Goal: Book appointment/travel/reservation

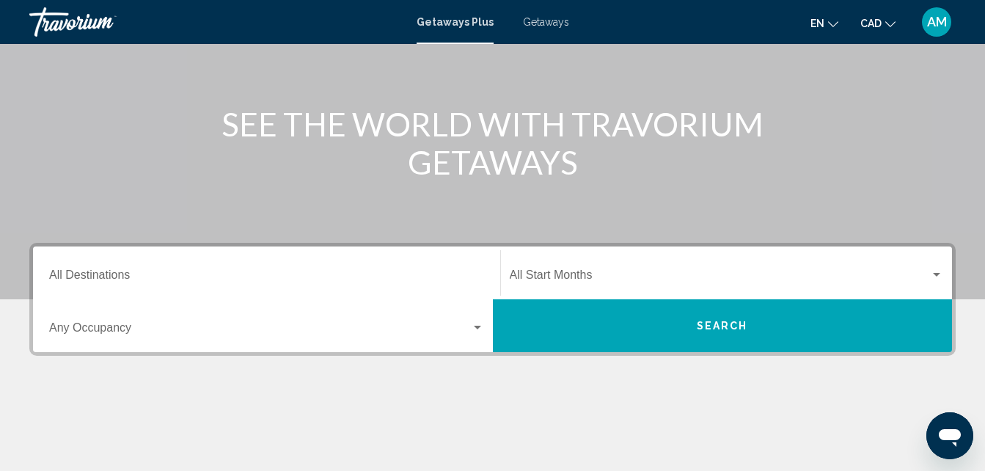
scroll to position [147, 0]
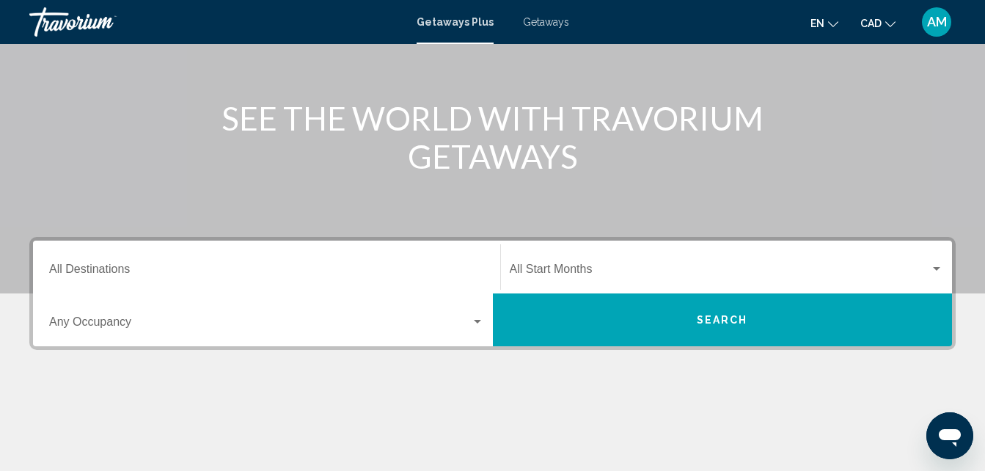
click at [89, 271] on input "Destination All Destinations" at bounding box center [266, 271] width 435 height 13
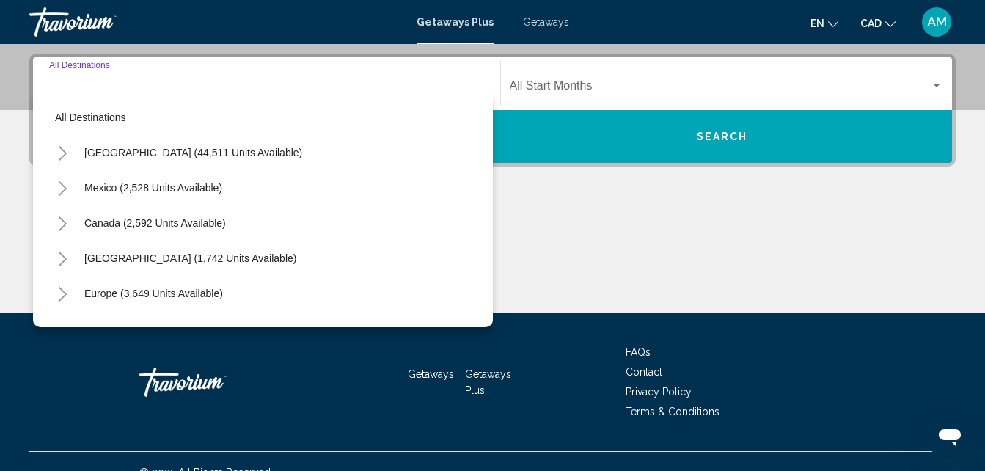
scroll to position [336, 0]
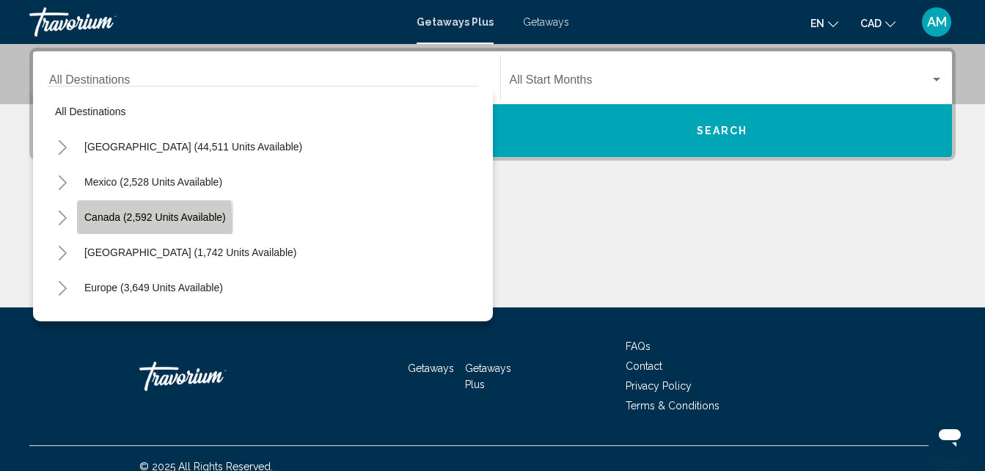
click at [108, 221] on span "Canada (2,592 units available)" at bounding box center [154, 217] width 141 height 12
type input "**********"
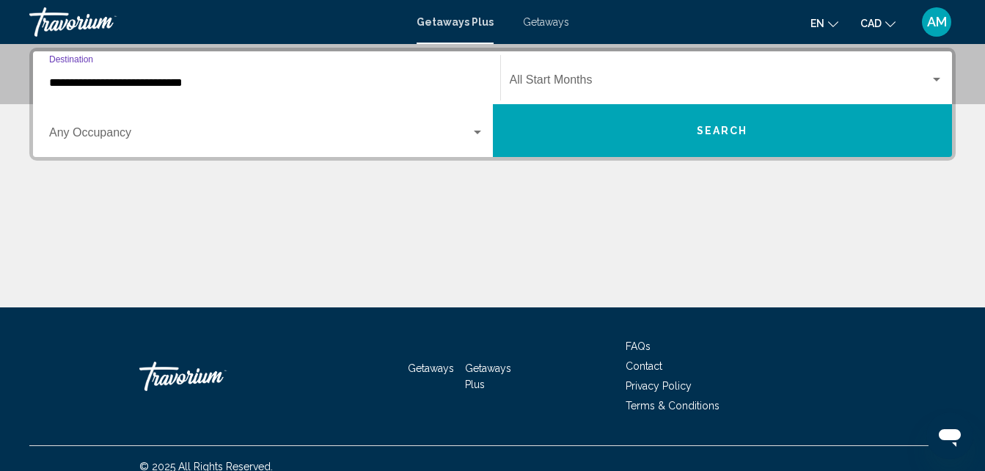
click at [205, 80] on input "**********" at bounding box center [266, 82] width 435 height 13
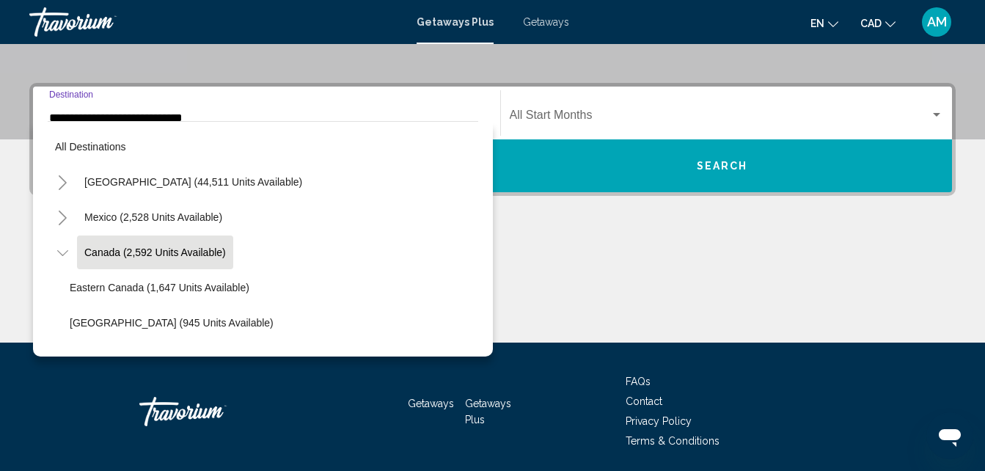
scroll to position [17, 0]
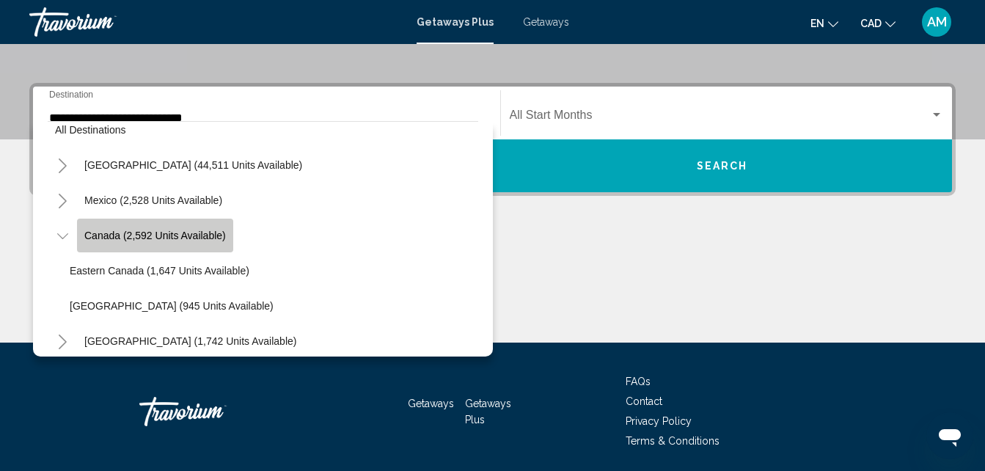
click at [204, 235] on span "Canada (2,592 units available)" at bounding box center [154, 235] width 141 height 12
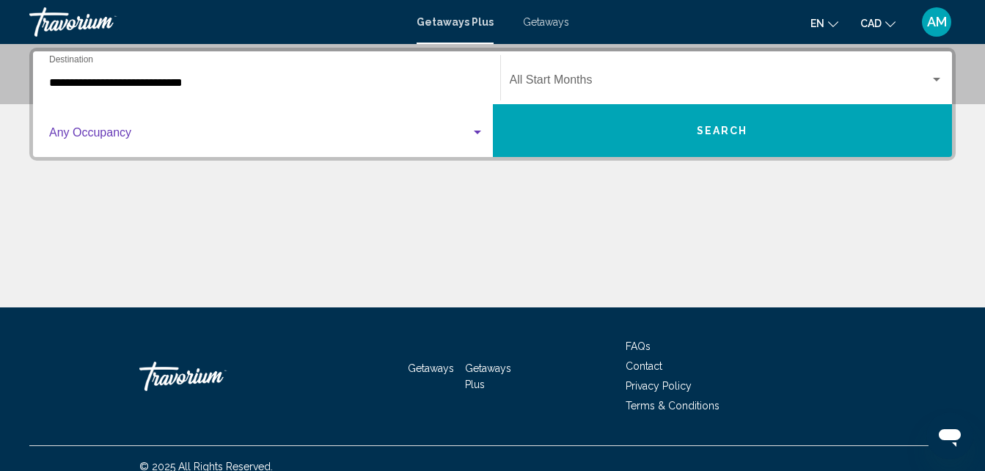
click at [471, 134] on div "Search widget" at bounding box center [477, 133] width 13 height 12
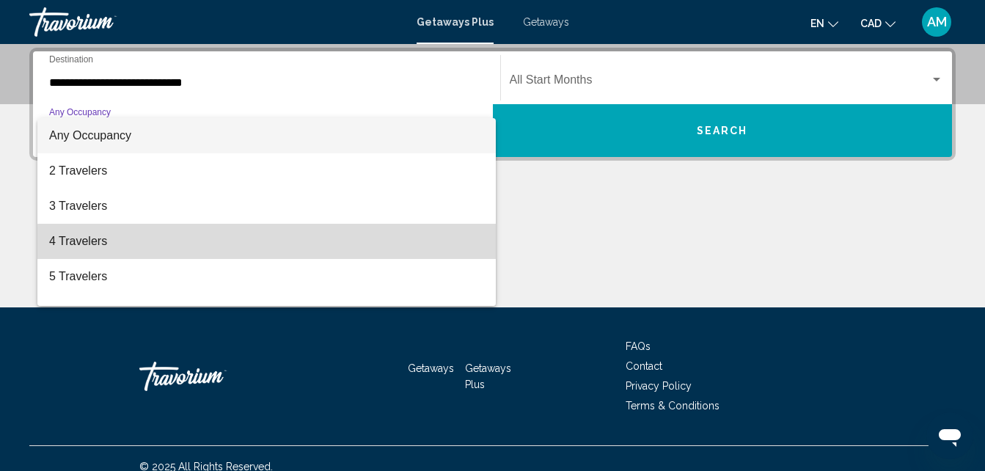
click at [408, 249] on span "4 Travelers" at bounding box center [266, 241] width 435 height 35
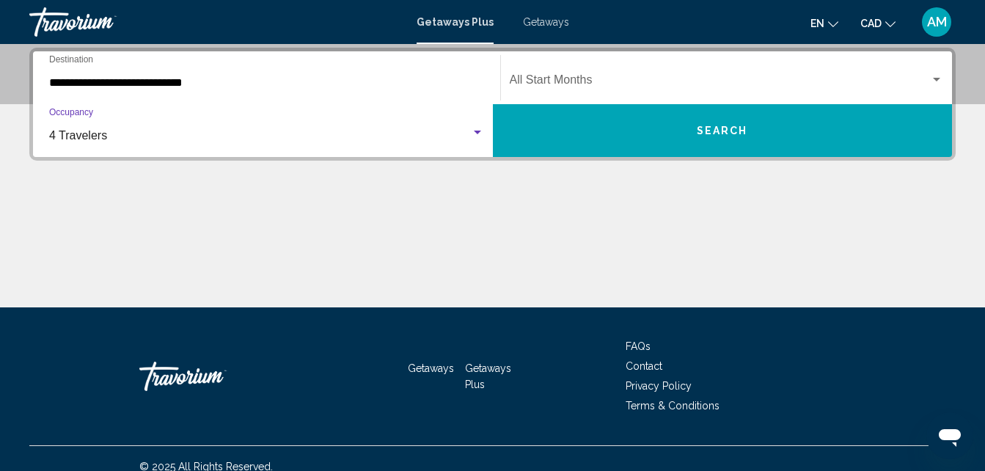
click at [526, 132] on button "Search" at bounding box center [723, 130] width 460 height 53
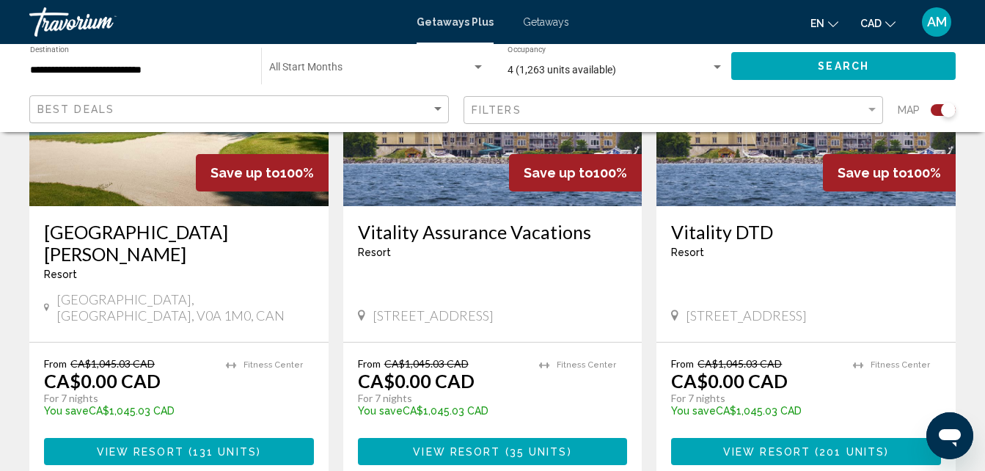
scroll to position [1759, 0]
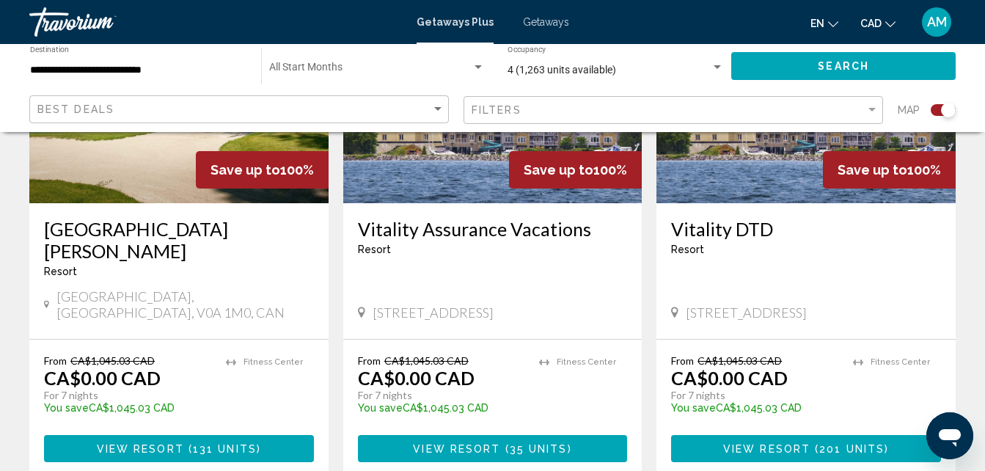
click at [218, 443] on span "131 units" at bounding box center [225, 449] width 64 height 12
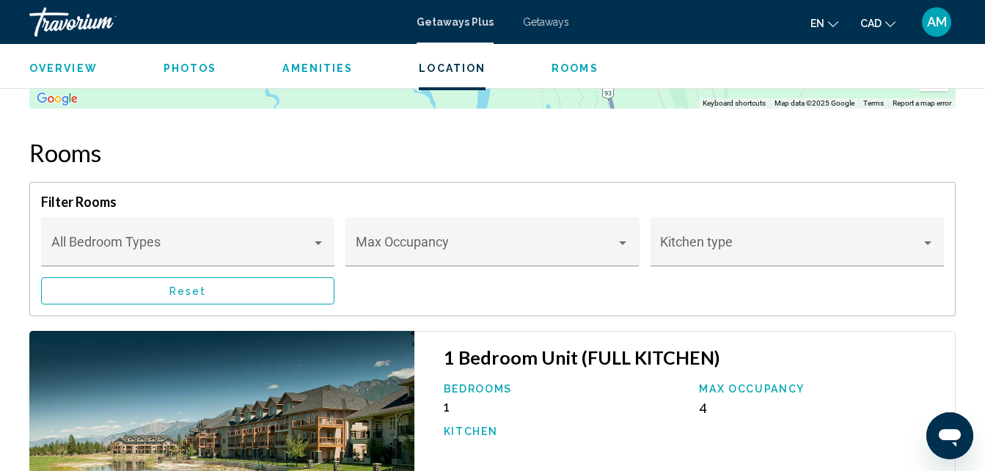
scroll to position [2576, 0]
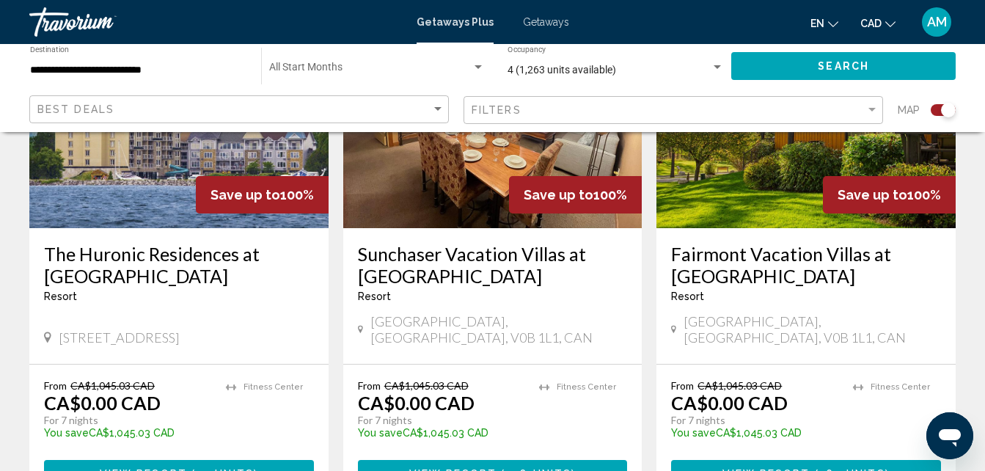
scroll to position [2273, 0]
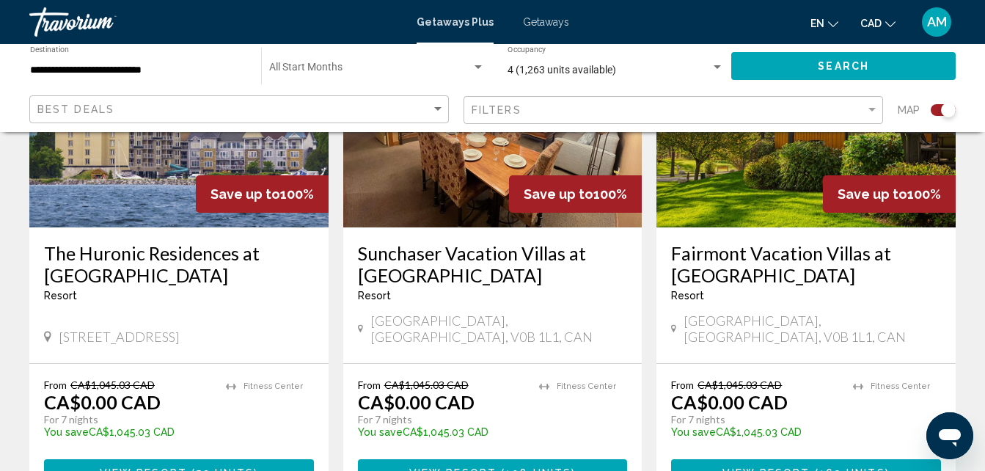
click at [790, 467] on span "View Resort" at bounding box center [765, 473] width 87 height 12
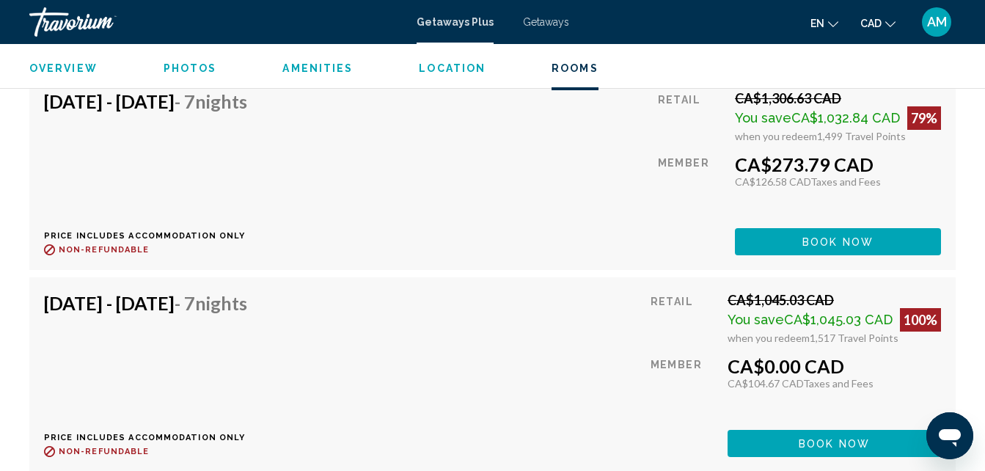
scroll to position [2869, 0]
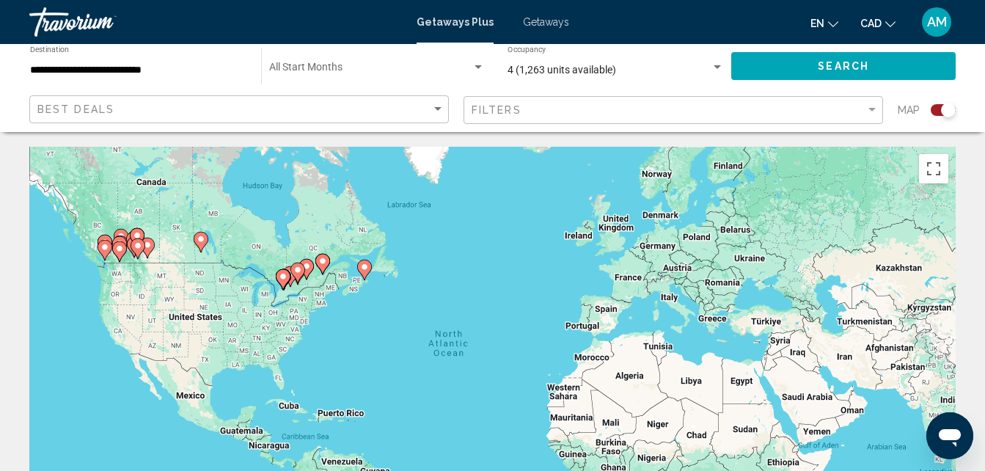
click at [466, 19] on span "Getaways Plus" at bounding box center [454, 22] width 77 height 12
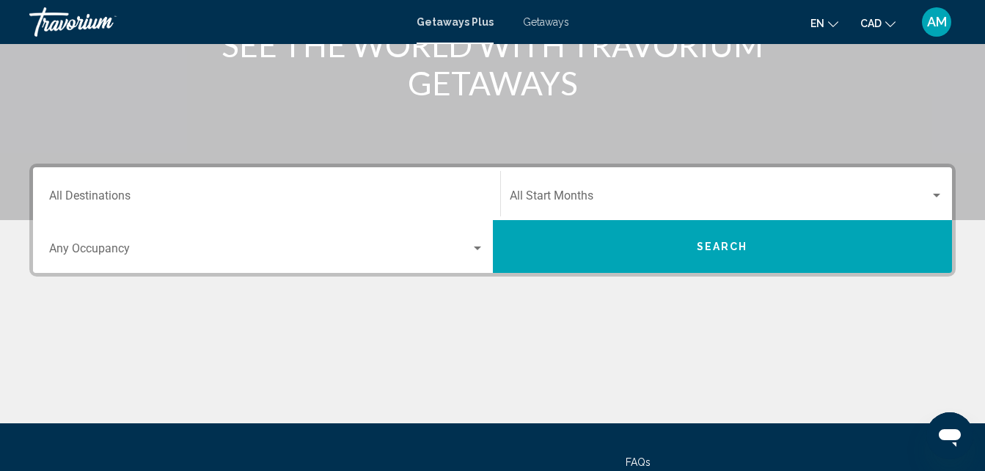
click at [354, 191] on div "Destination All Destinations" at bounding box center [266, 194] width 435 height 46
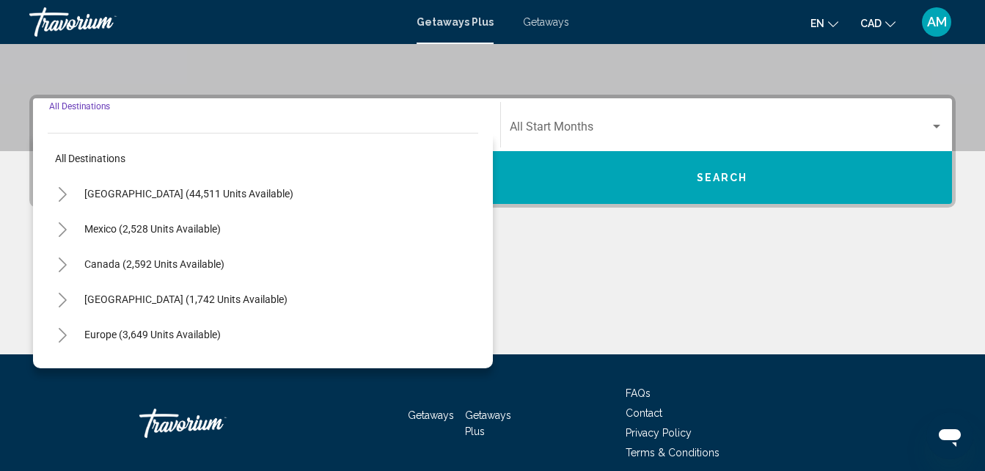
scroll to position [336, 0]
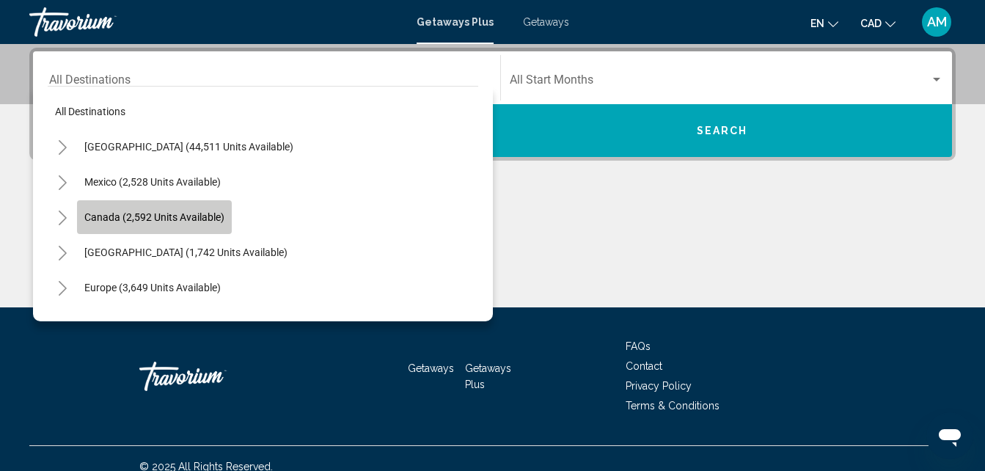
click at [216, 220] on span "Canada (2,592 units available)" at bounding box center [154, 217] width 140 height 12
type input "**********"
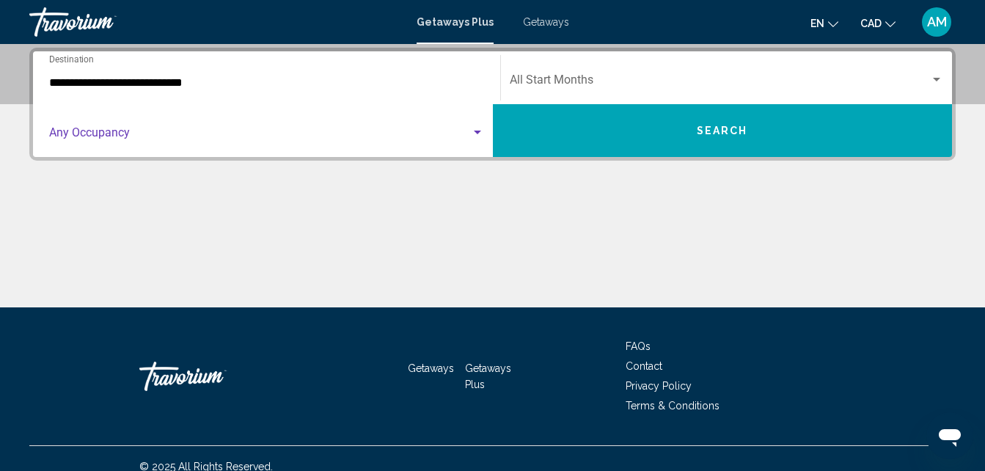
click at [193, 136] on span "Search widget" at bounding box center [260, 135] width 422 height 13
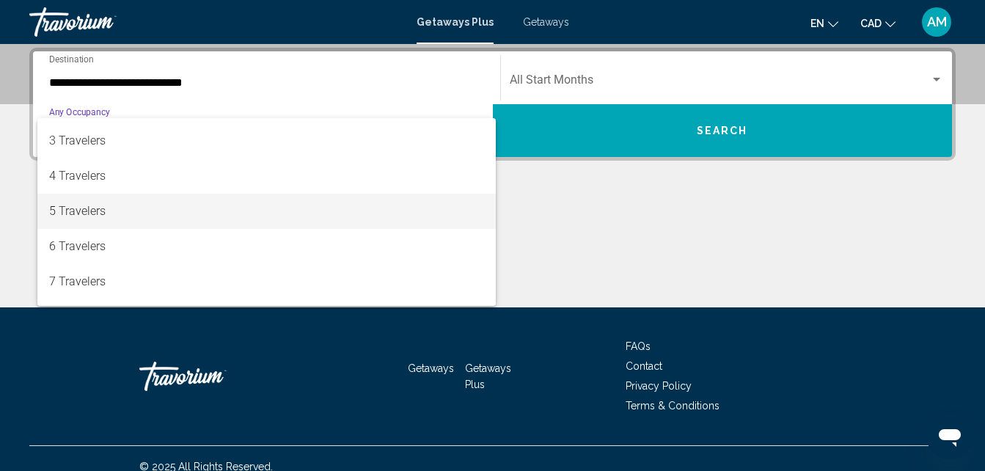
scroll to position [147, 0]
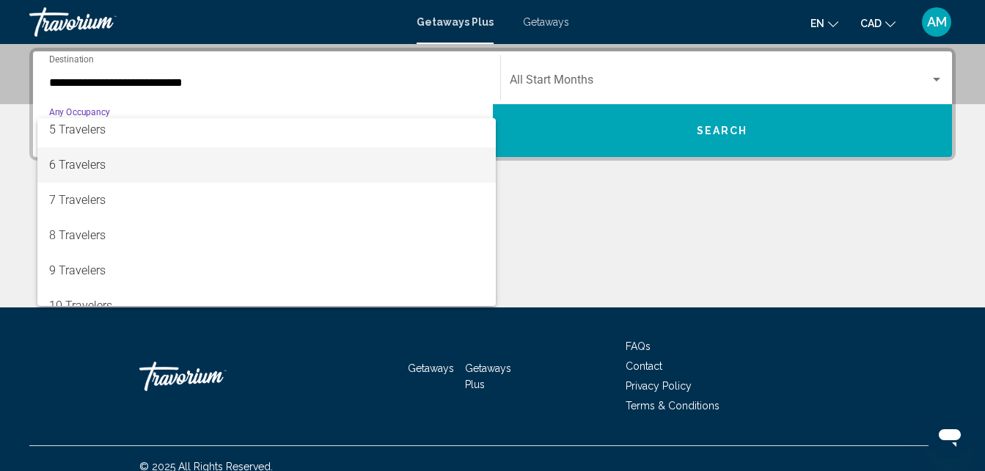
click at [152, 165] on span "6 Travelers" at bounding box center [266, 164] width 435 height 35
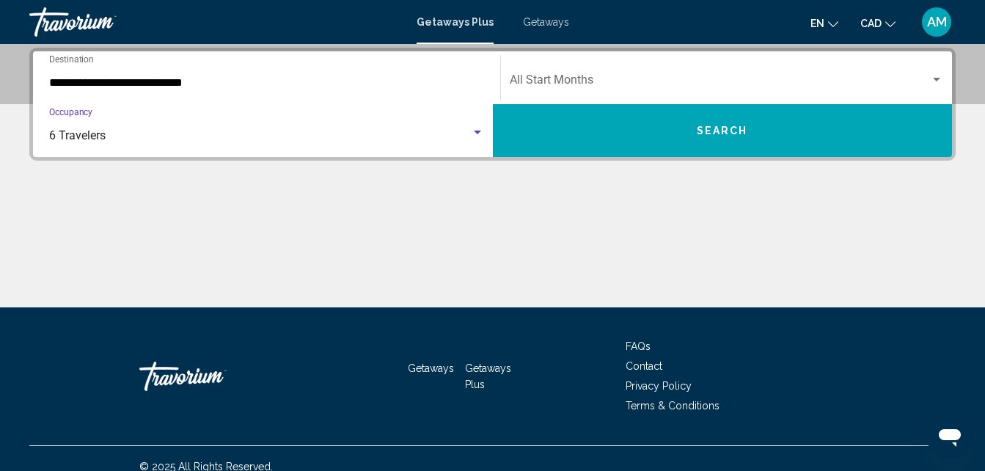
click at [630, 136] on button "Search" at bounding box center [723, 130] width 460 height 53
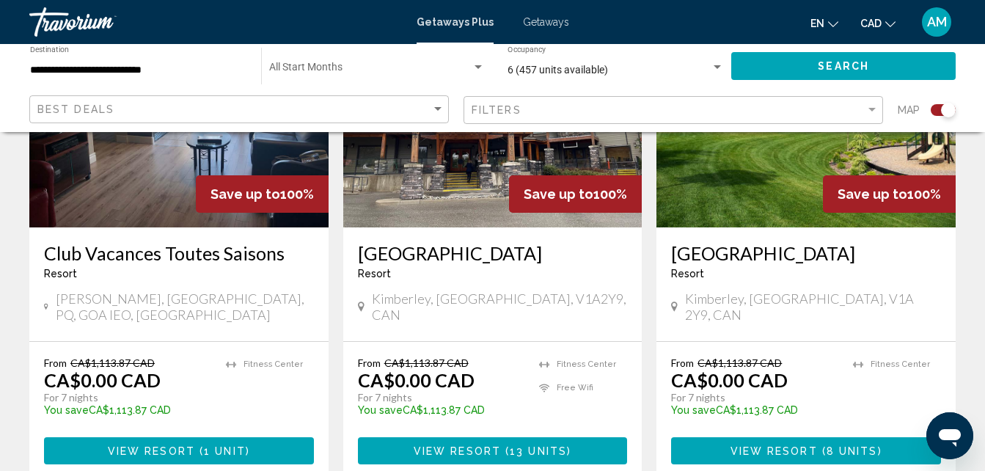
scroll to position [2419, 0]
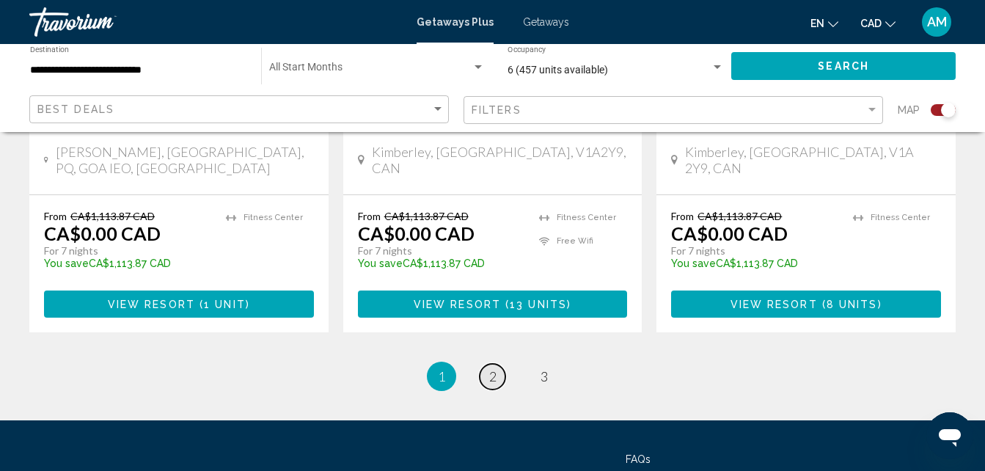
click at [483, 364] on link "page 2" at bounding box center [492, 377] width 26 height 26
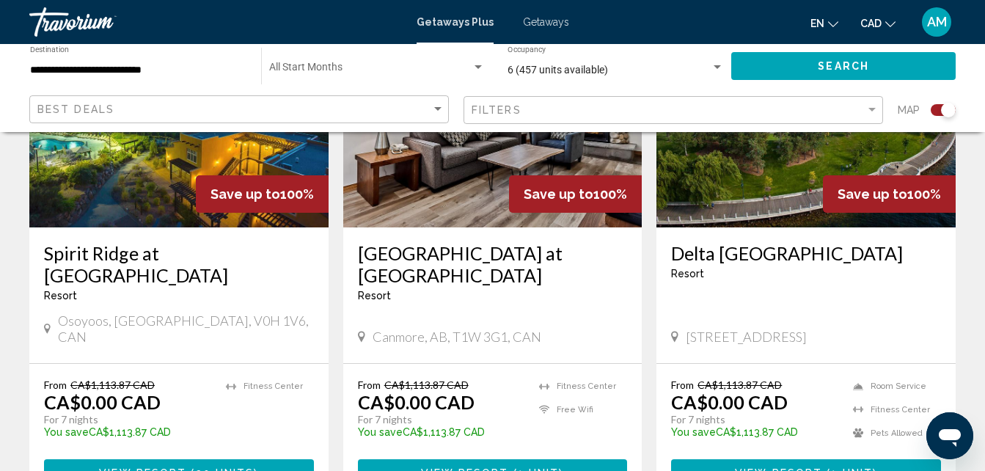
scroll to position [733, 0]
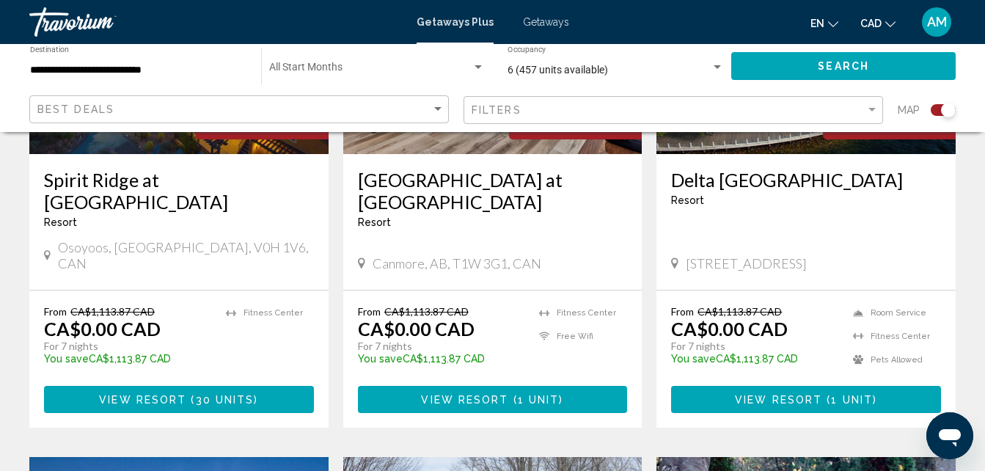
click at [740, 394] on span "View Resort" at bounding box center [778, 400] width 87 height 12
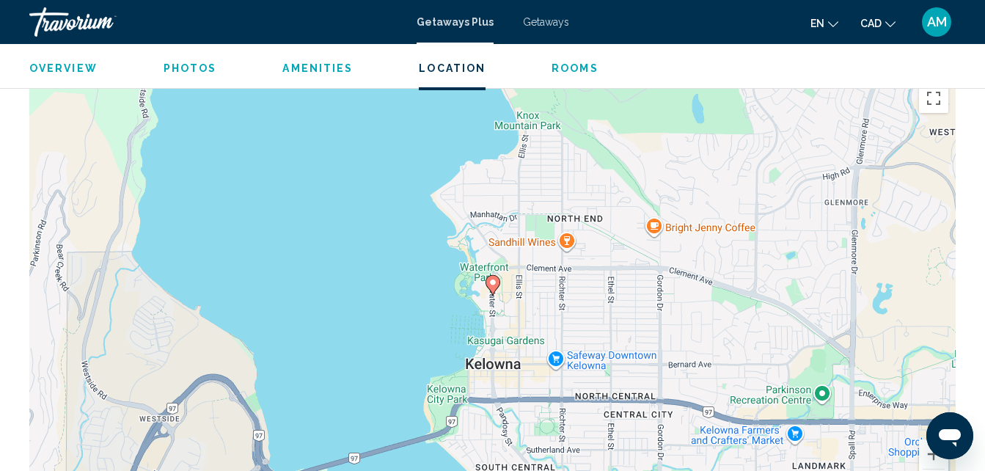
scroll to position [1916, 0]
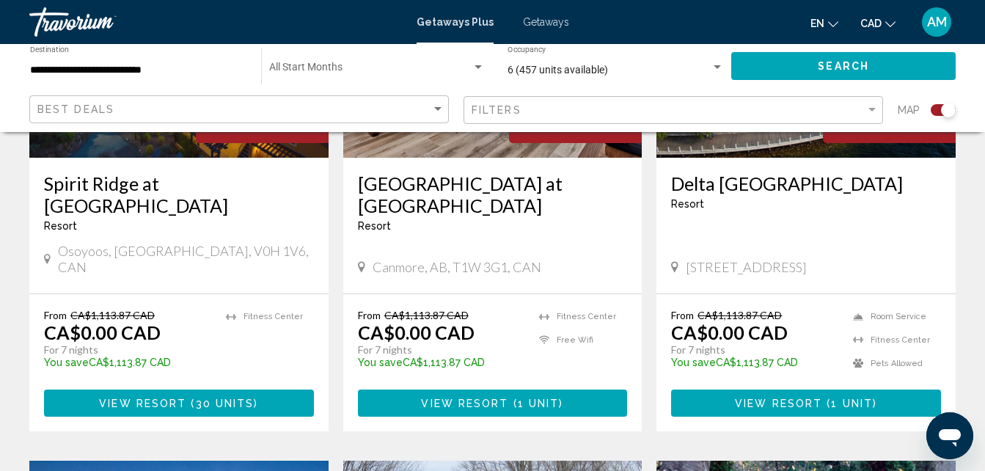
scroll to position [733, 0]
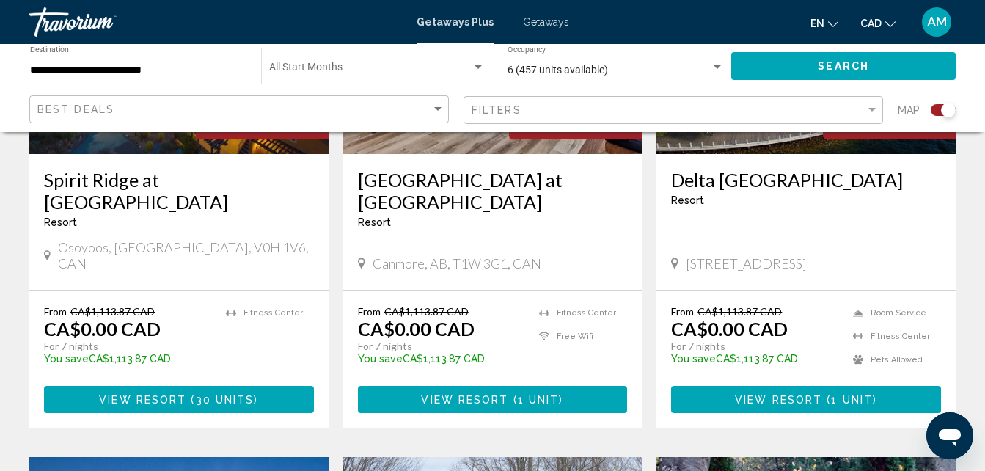
click at [161, 394] on span "View Resort" at bounding box center [142, 400] width 87 height 12
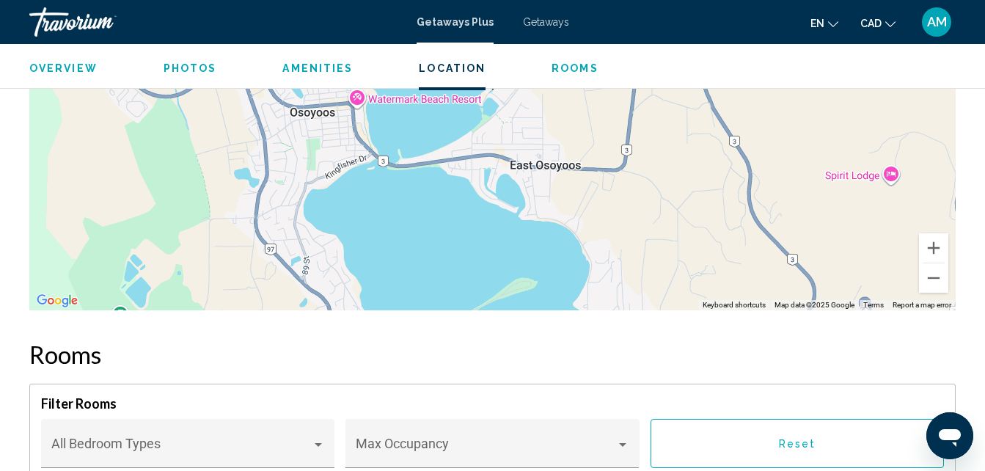
scroll to position [2283, 0]
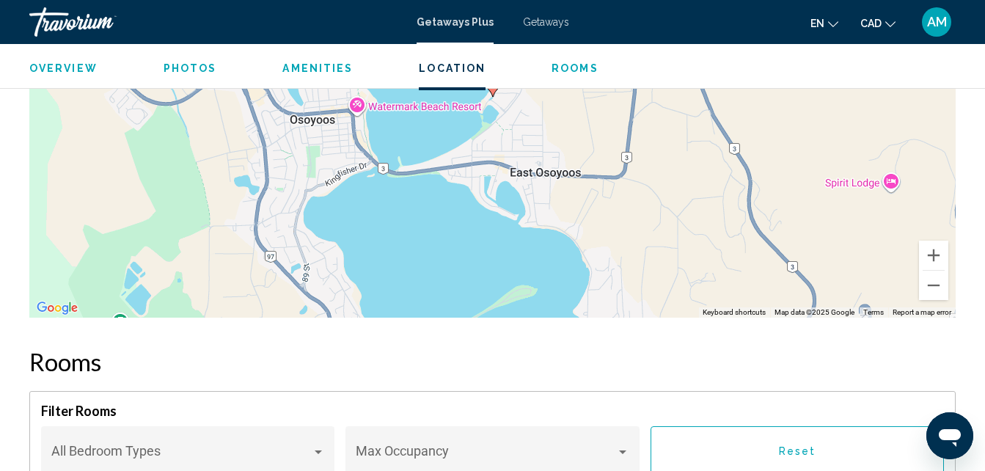
click at [307, 69] on span "Amenities" at bounding box center [317, 68] width 70 height 12
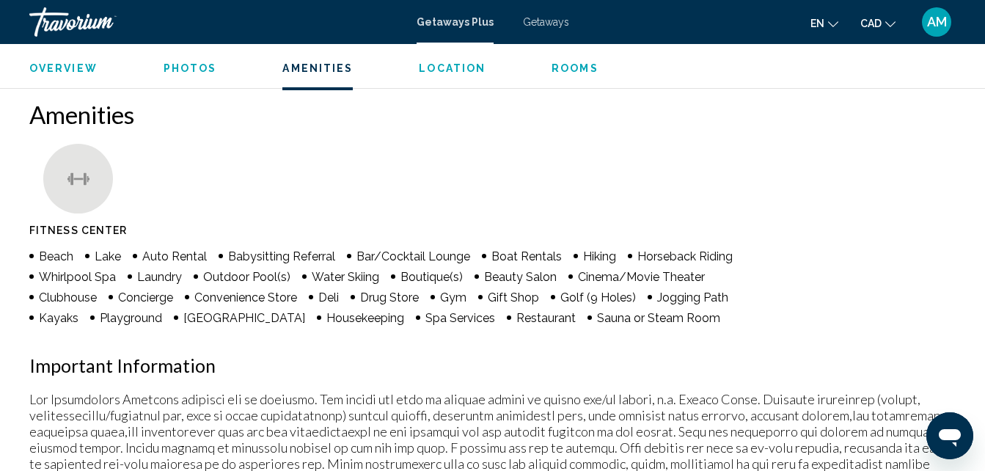
scroll to position [1227, 0]
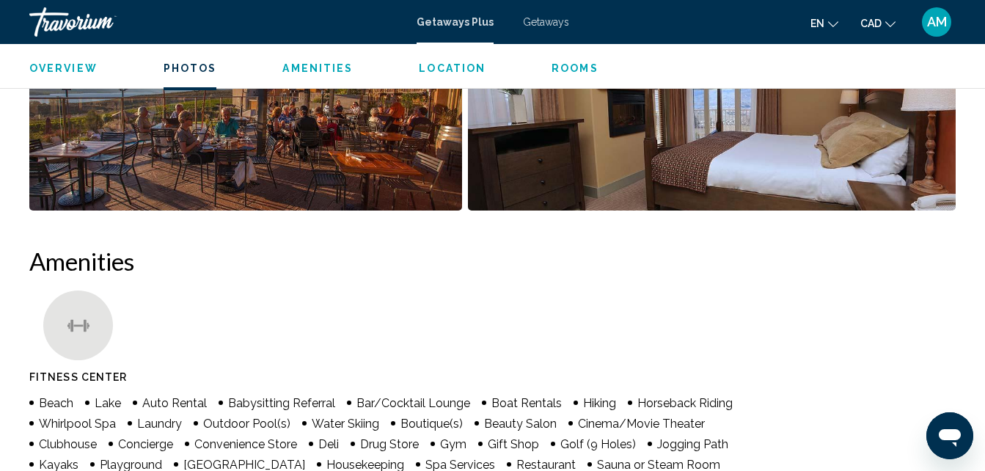
click at [190, 68] on span "Photos" at bounding box center [190, 68] width 54 height 12
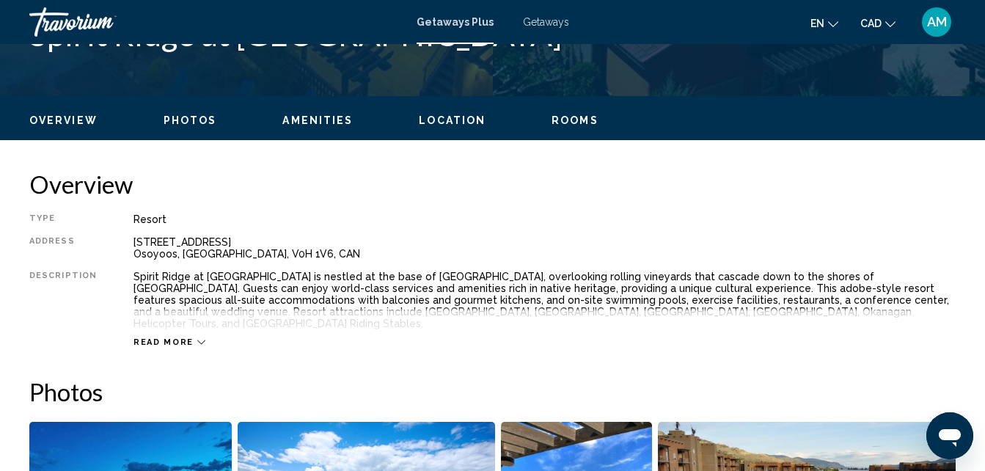
scroll to position [578, 0]
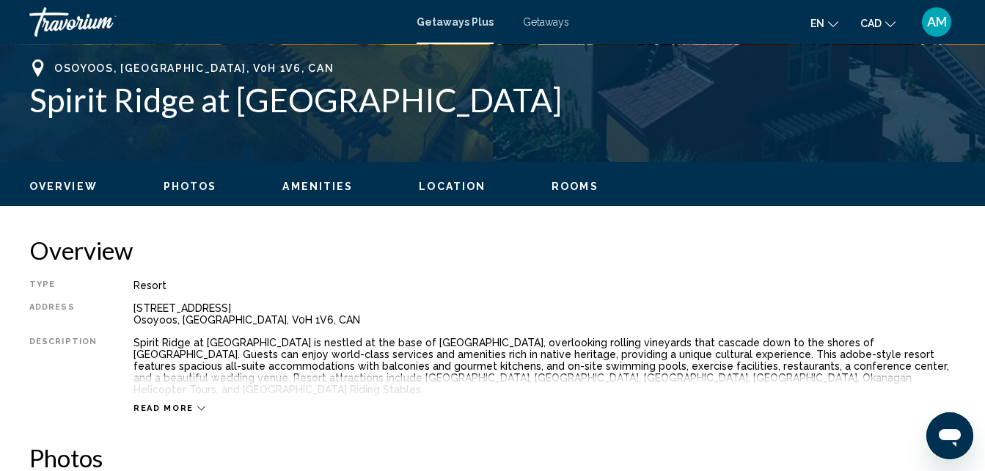
click at [540, 25] on span "Getaways" at bounding box center [546, 22] width 46 height 12
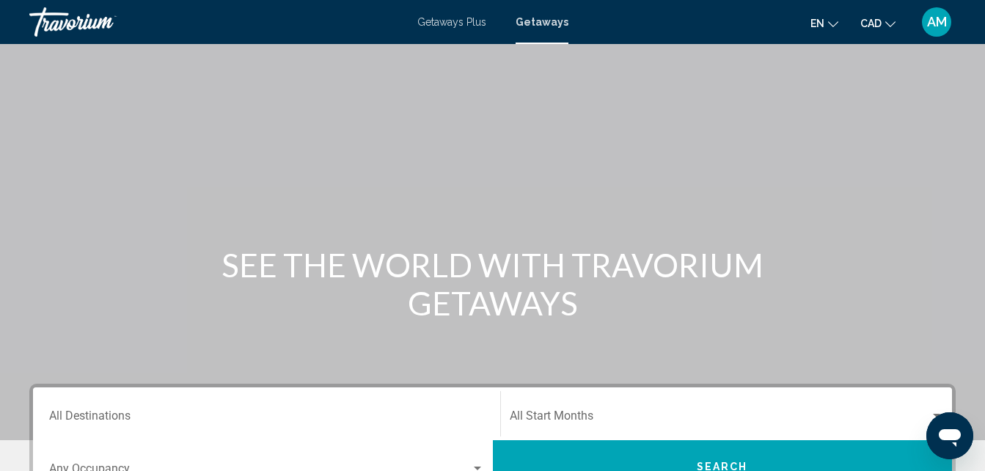
scroll to position [220, 0]
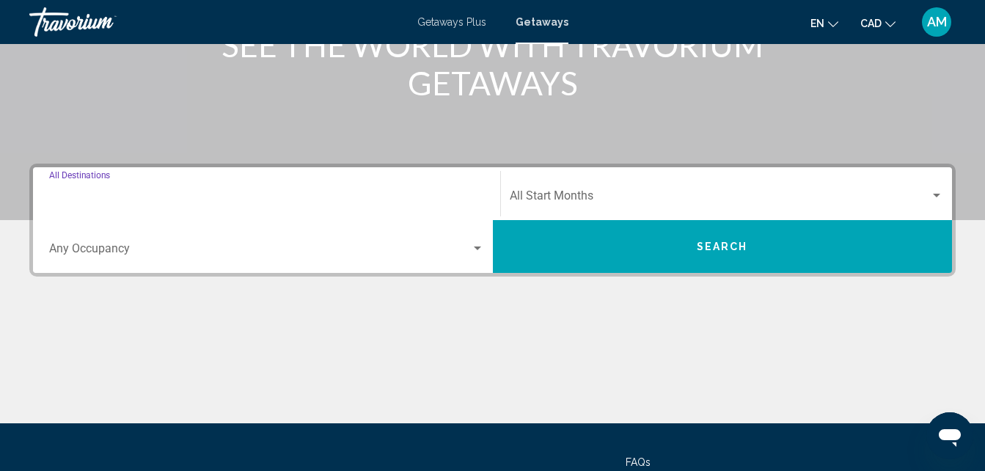
click at [194, 202] on input "Destination All Destinations" at bounding box center [266, 198] width 435 height 13
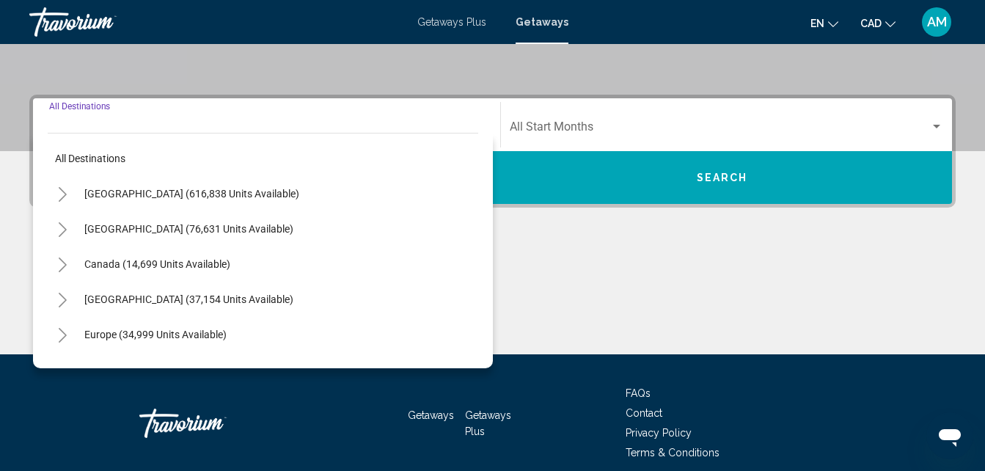
scroll to position [336, 0]
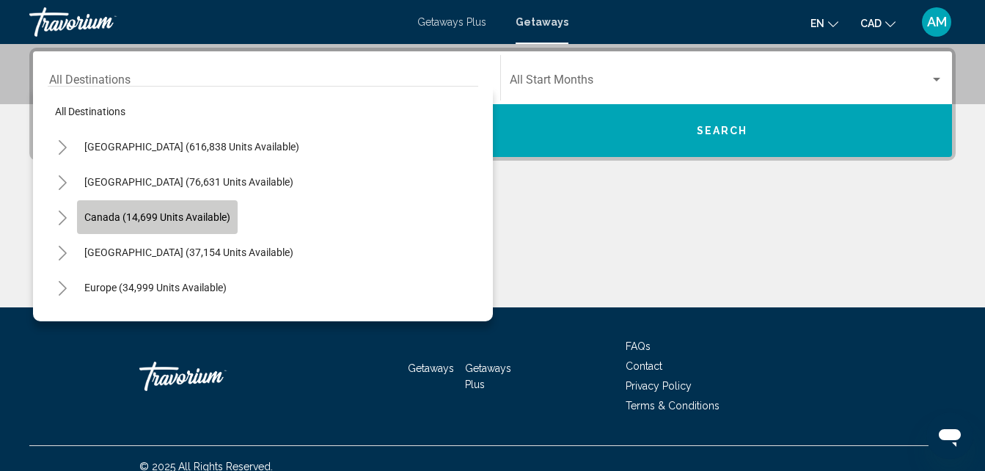
click at [191, 216] on span "Canada (14,699 units available)" at bounding box center [157, 217] width 146 height 12
type input "**********"
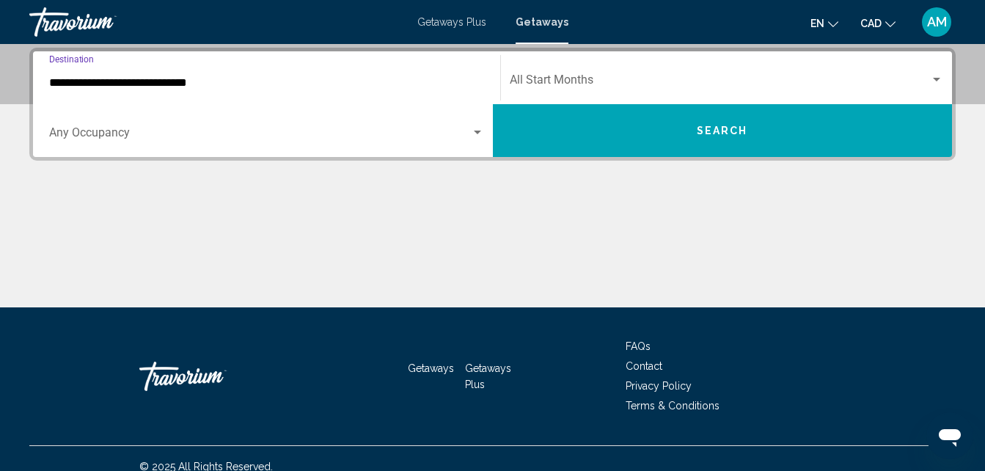
click at [634, 138] on button "Search" at bounding box center [723, 130] width 460 height 53
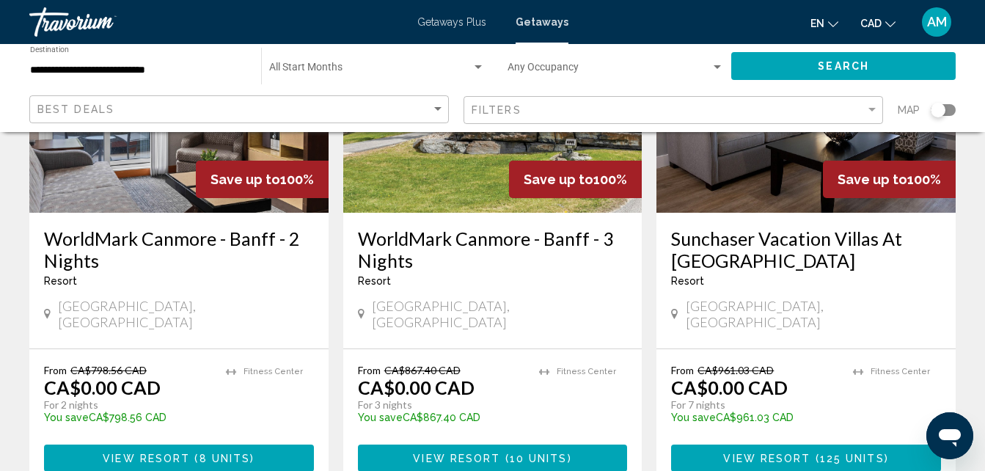
scroll to position [293, 0]
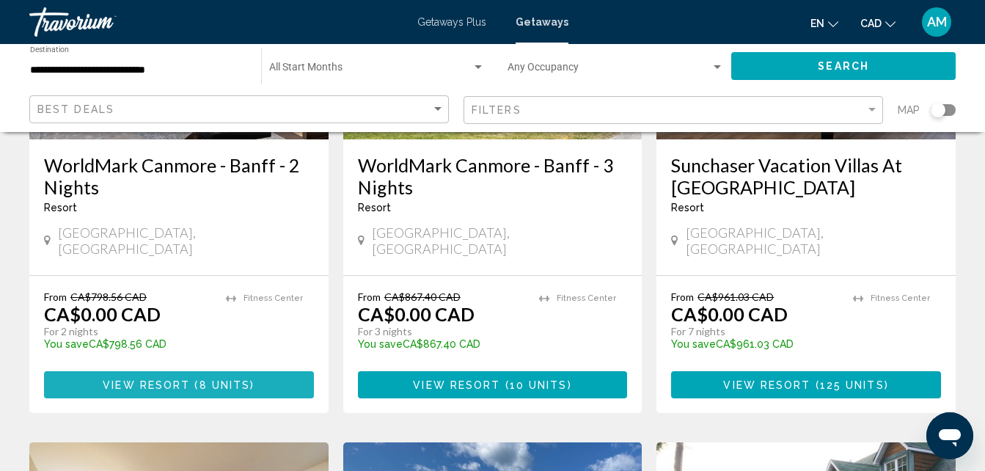
click at [155, 379] on span "View Resort" at bounding box center [146, 385] width 87 height 12
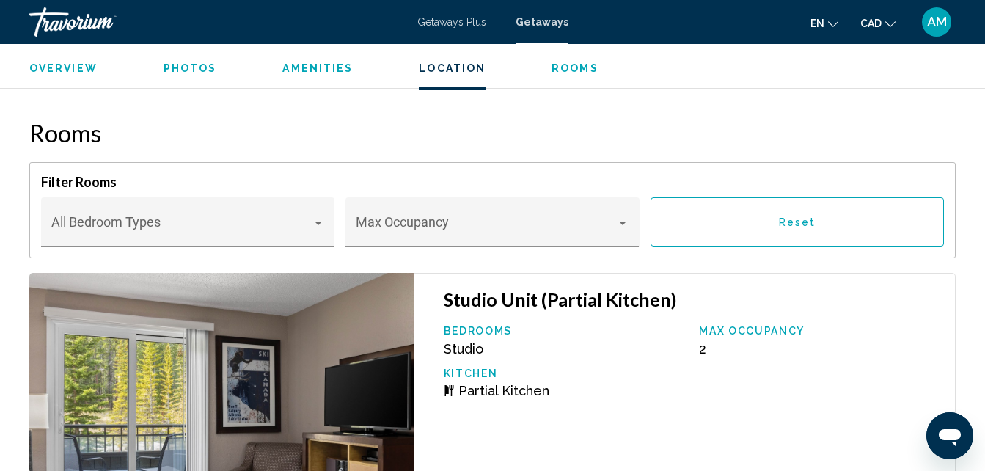
scroll to position [2356, 0]
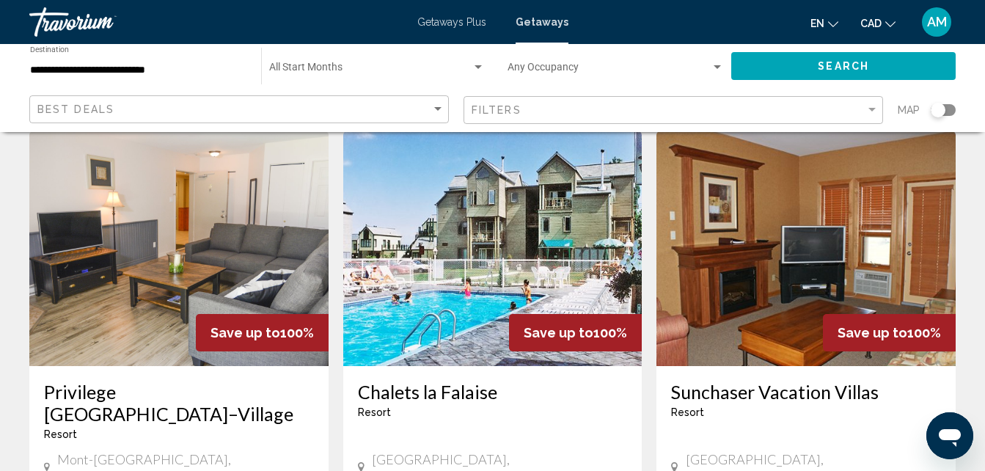
scroll to position [1686, 0]
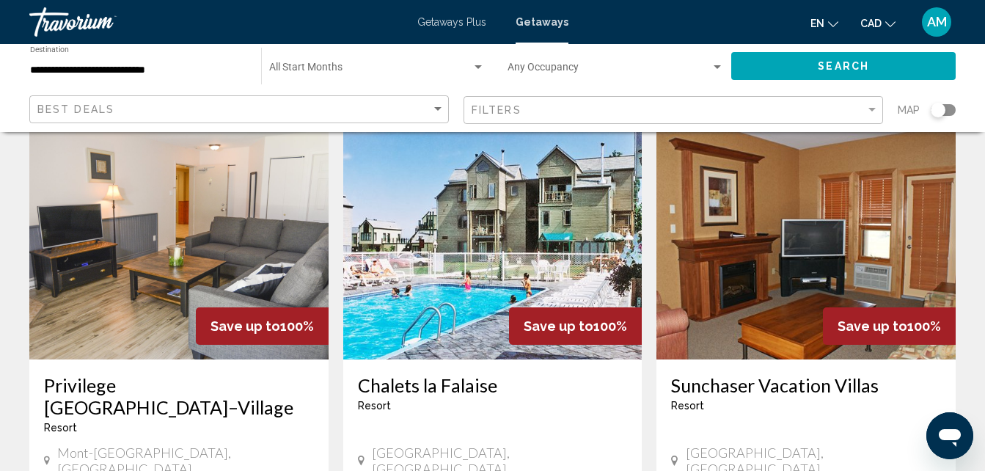
click at [122, 374] on h3 "Privilege [GEOGRAPHIC_DATA]–Village" at bounding box center [179, 396] width 270 height 44
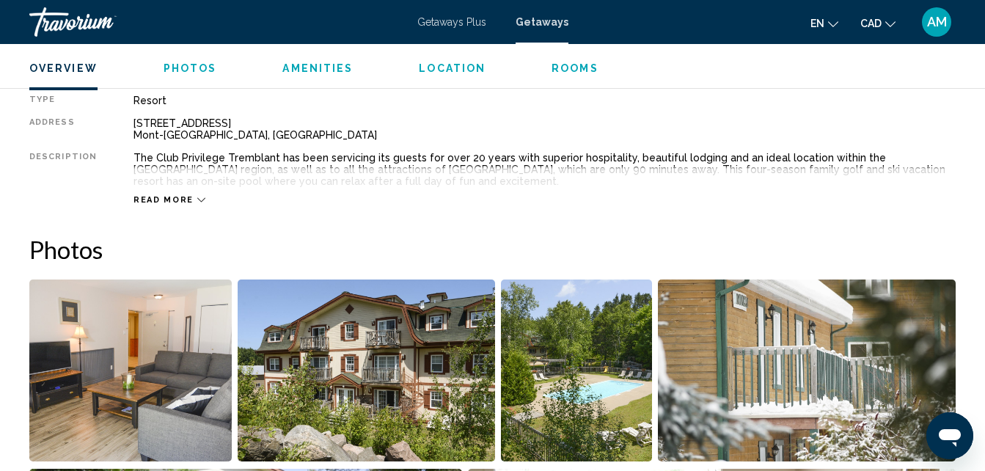
scroll to position [743, 0]
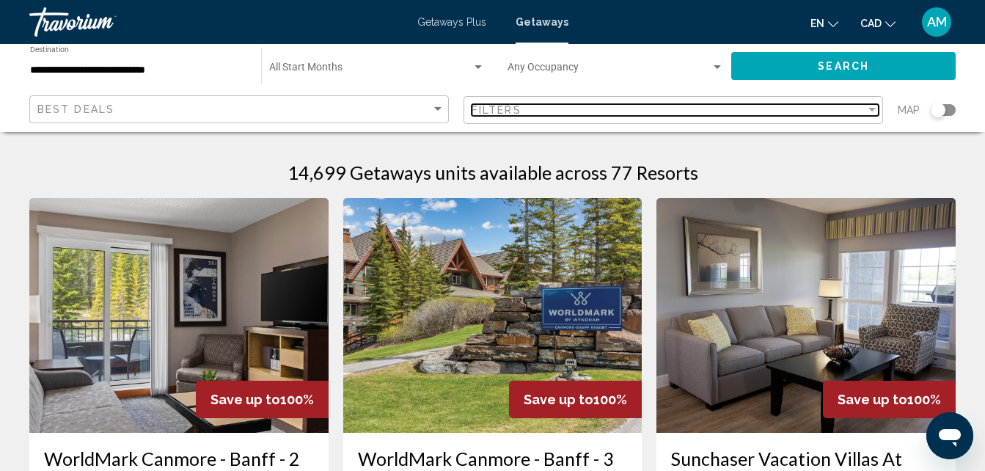
click at [493, 105] on span "Filters" at bounding box center [496, 110] width 50 height 12
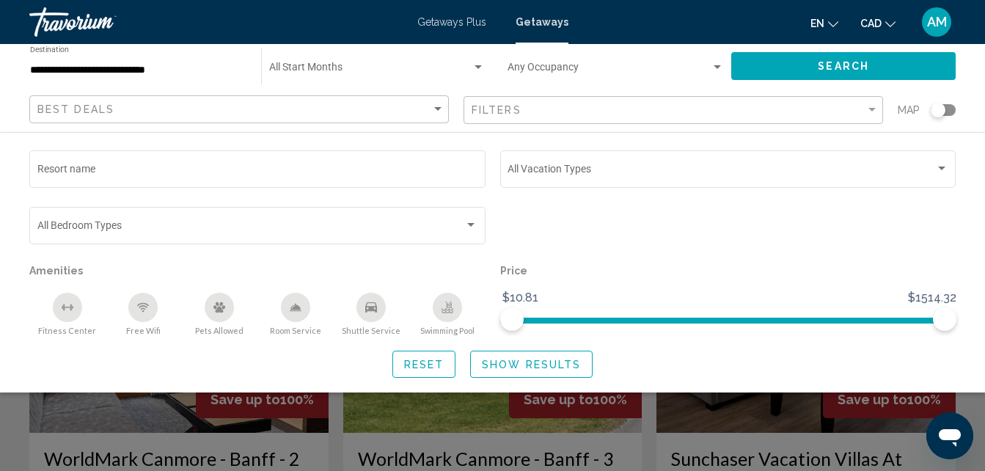
click at [362, 75] on span "Search widget" at bounding box center [370, 71] width 202 height 12
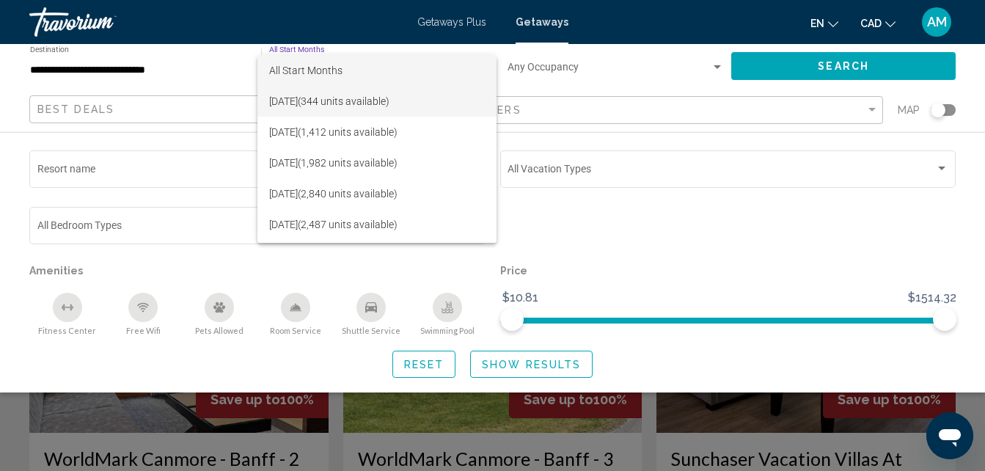
click at [373, 100] on span "[DATE] (344 units available)" at bounding box center [377, 101] width 216 height 31
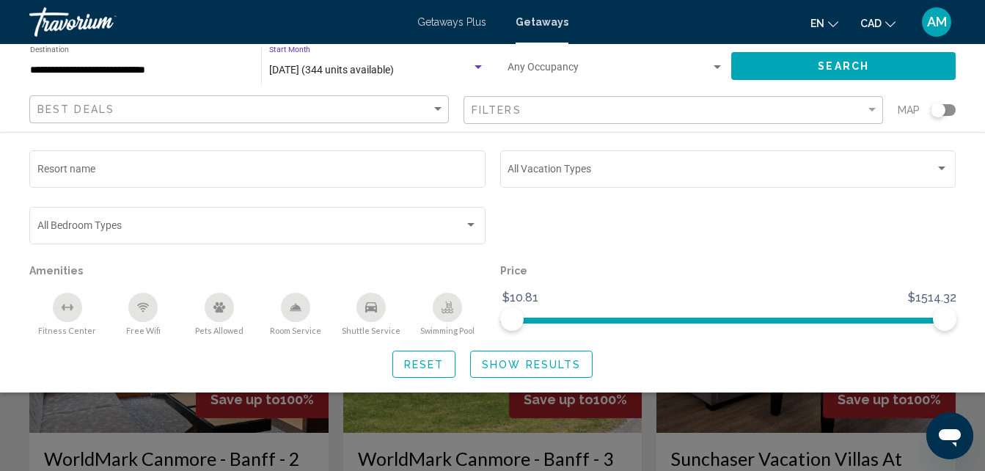
click at [861, 62] on span "Search" at bounding box center [842, 67] width 51 height 12
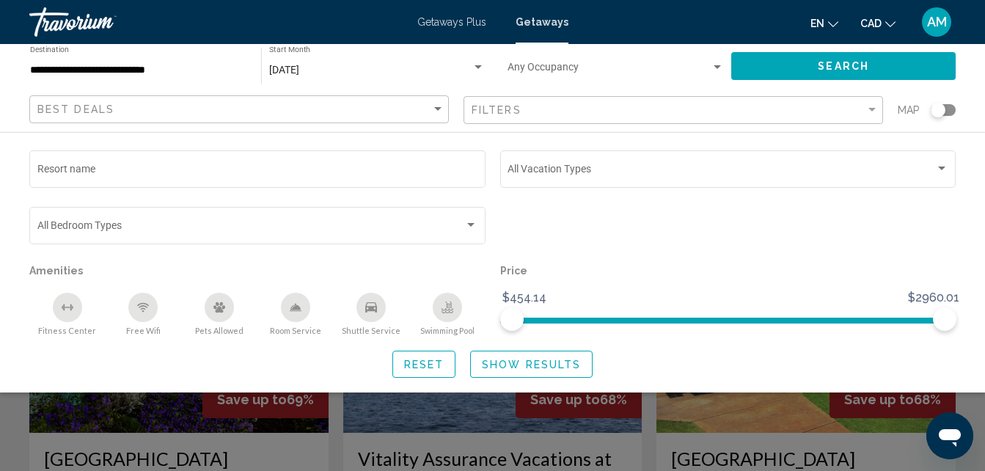
click at [861, 62] on span "Search" at bounding box center [842, 67] width 51 height 12
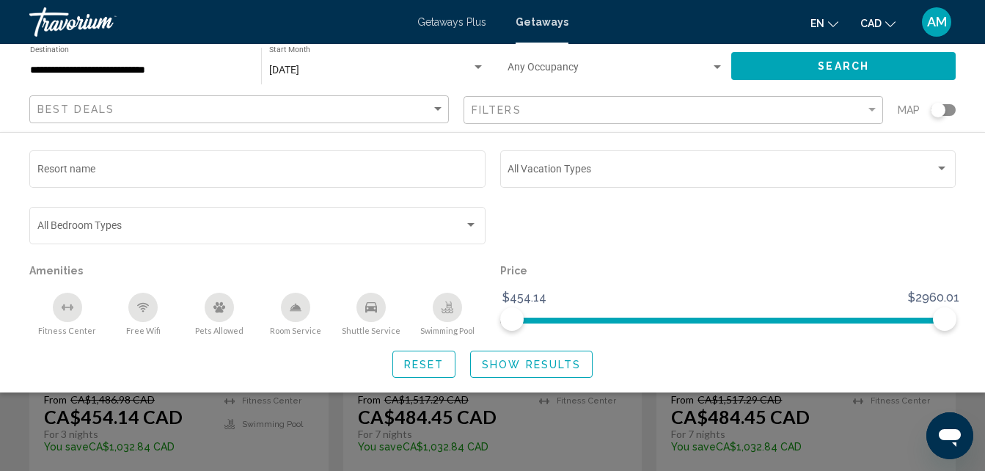
scroll to position [220, 0]
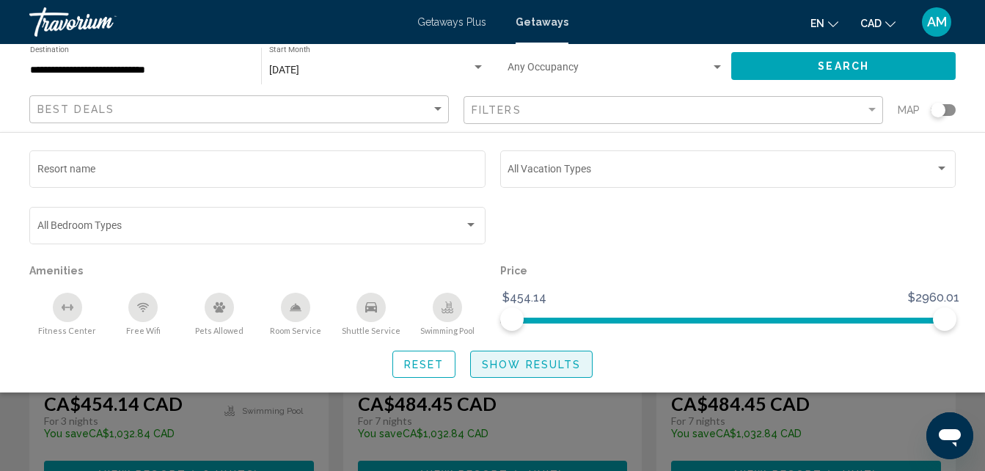
click at [559, 367] on span "Show Results" at bounding box center [531, 364] width 99 height 12
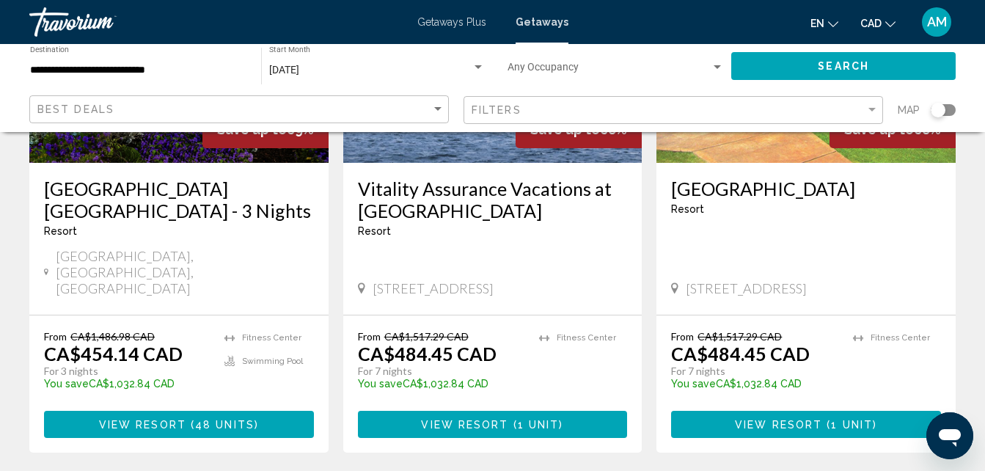
scroll to position [293, 0]
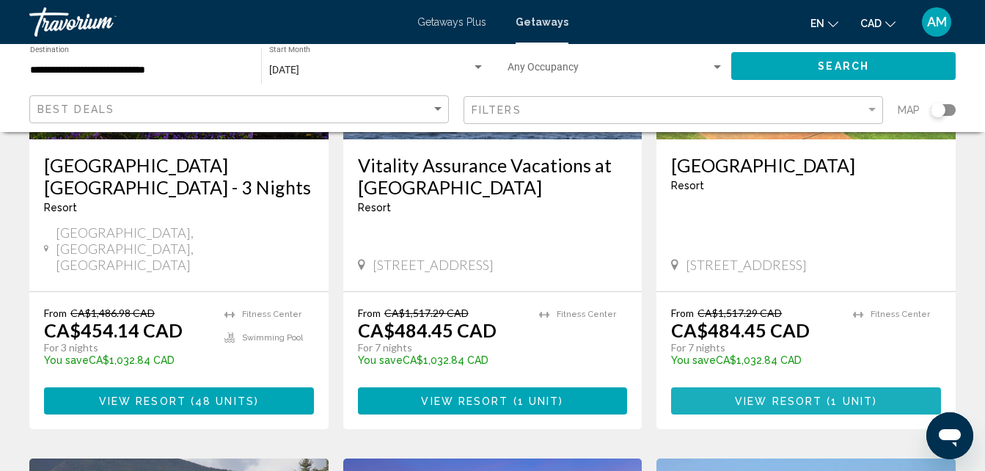
click at [741, 395] on span "View Resort" at bounding box center [778, 401] width 87 height 12
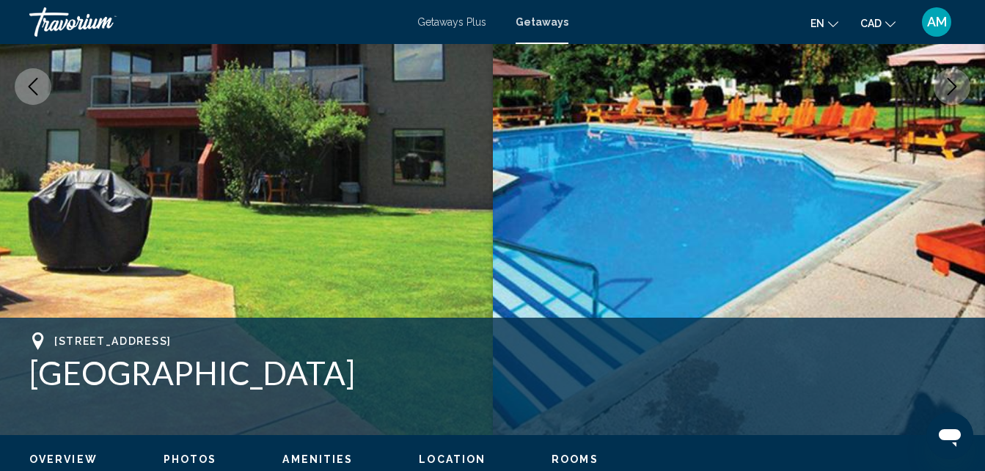
scroll to position [304, 0]
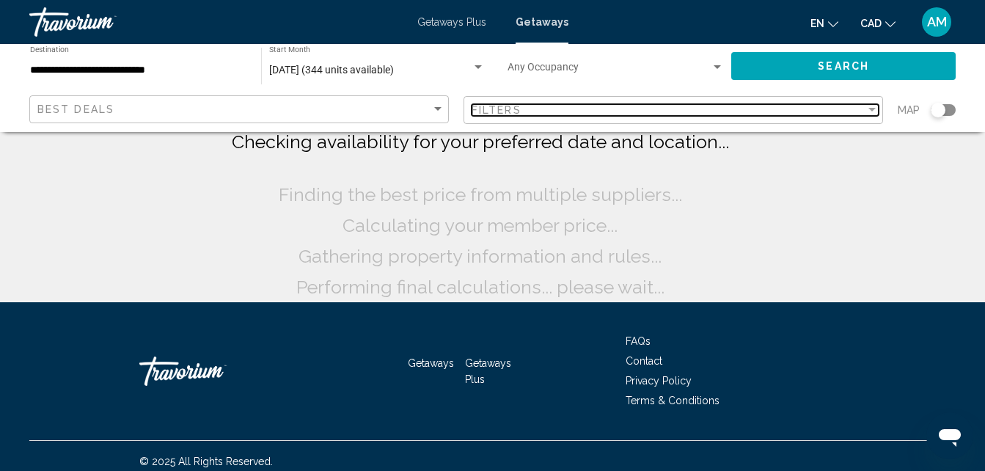
click at [485, 111] on span "Filters" at bounding box center [496, 110] width 50 height 12
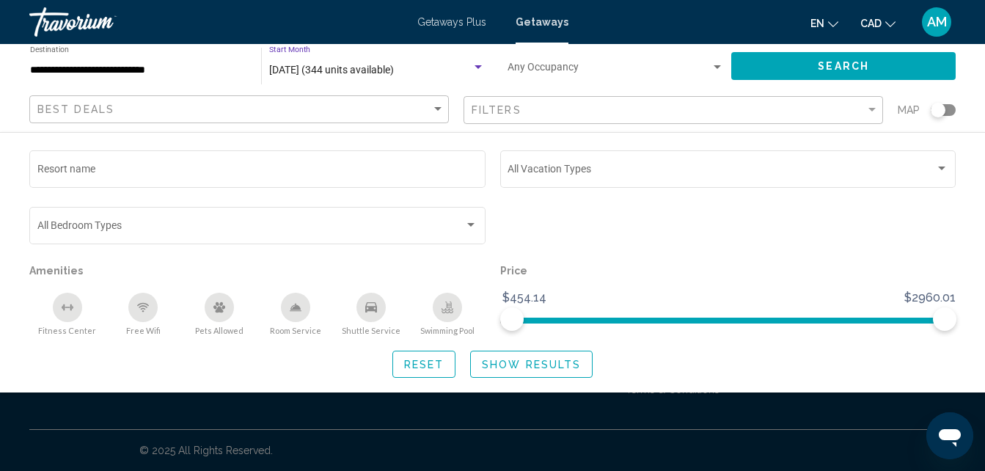
click at [474, 64] on div "Search widget" at bounding box center [477, 68] width 13 height 12
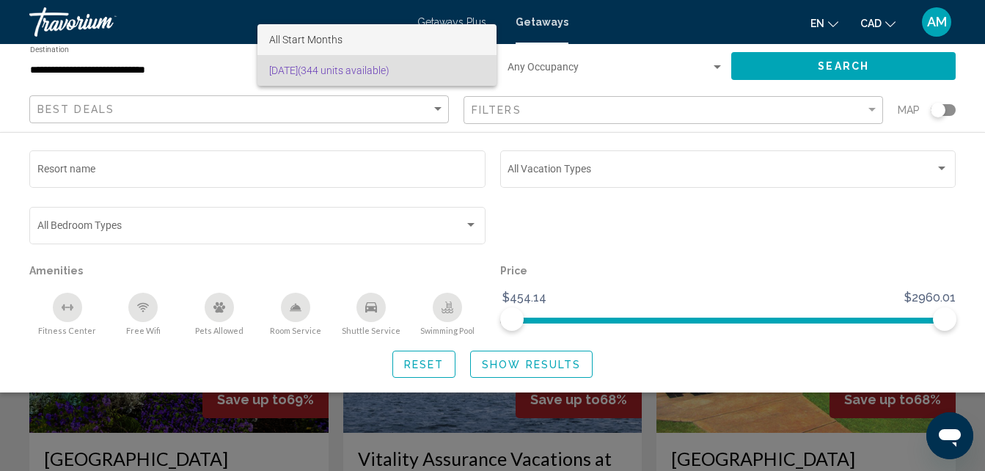
click at [447, 41] on span "All Start Months" at bounding box center [377, 39] width 216 height 31
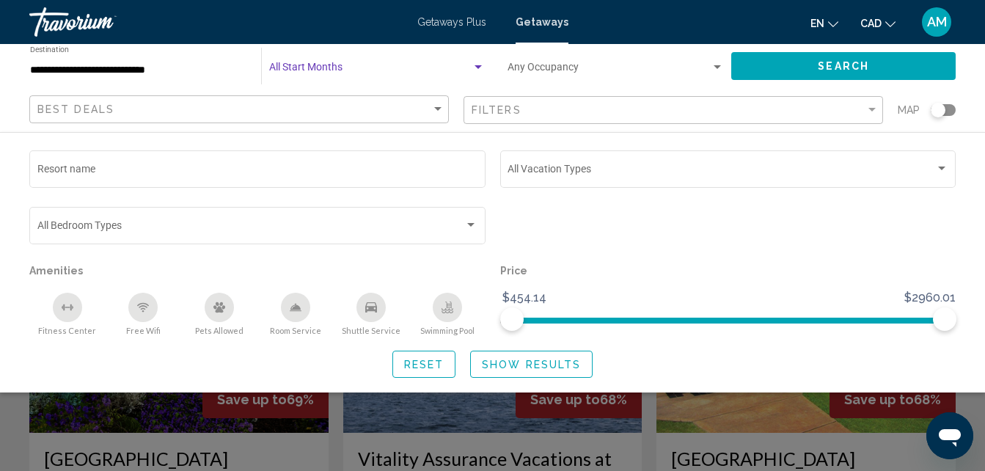
click at [477, 67] on div "Search widget" at bounding box center [477, 67] width 7 height 4
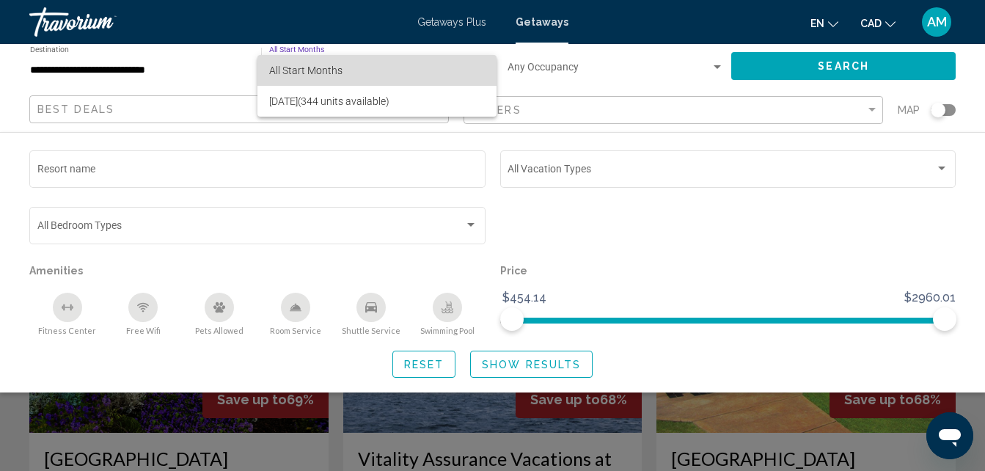
click at [453, 70] on span "All Start Months" at bounding box center [377, 70] width 216 height 31
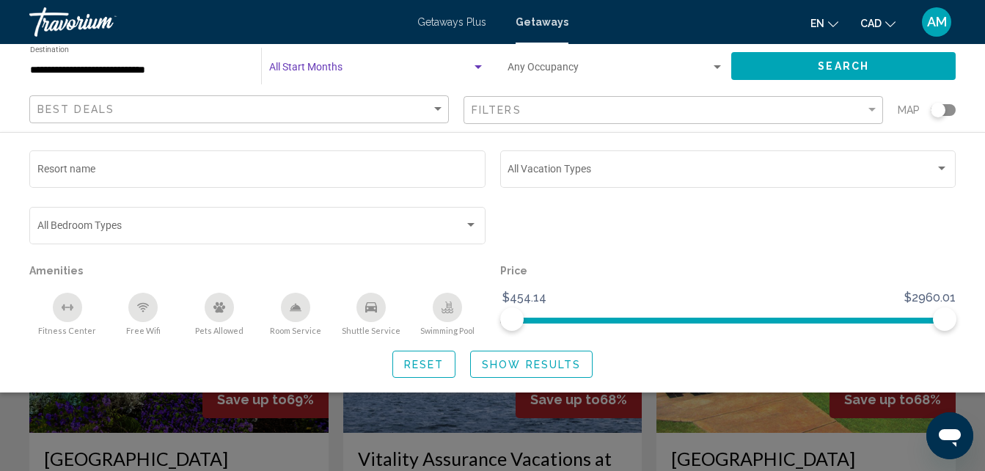
click at [340, 76] on span "Search widget" at bounding box center [370, 71] width 202 height 12
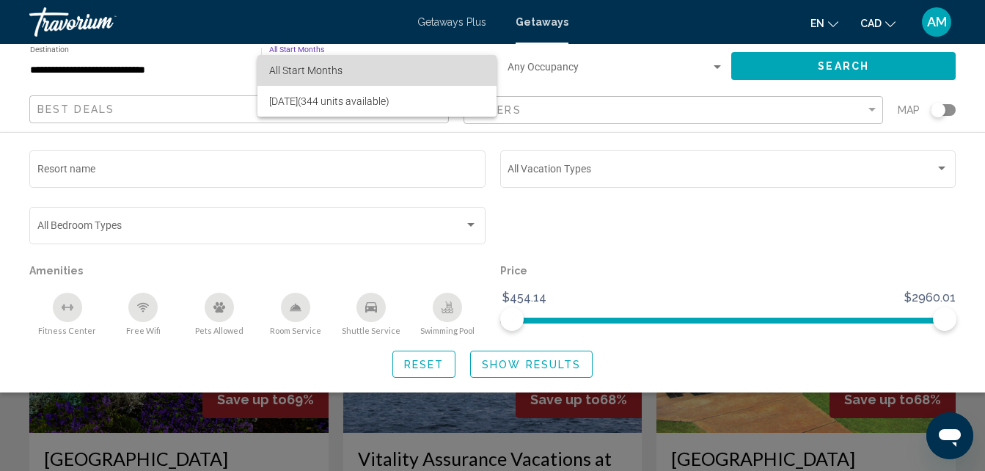
click at [340, 76] on span "All Start Months" at bounding box center [305, 71] width 73 height 12
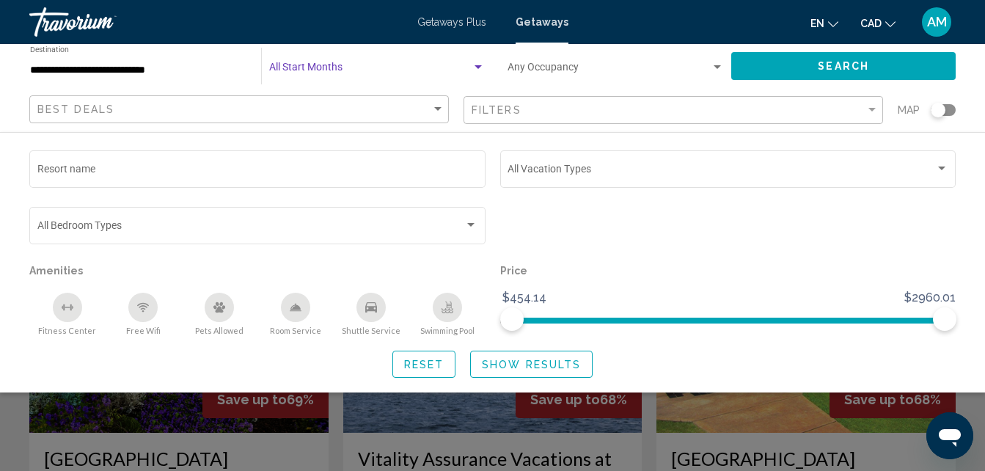
click at [754, 62] on button "Search" at bounding box center [843, 65] width 224 height 27
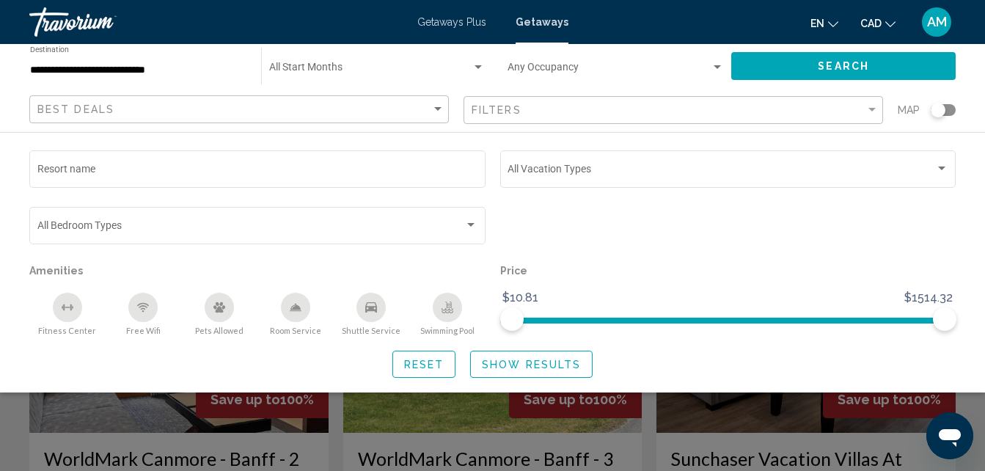
click at [405, 357] on button "Reset" at bounding box center [424, 363] width 64 height 27
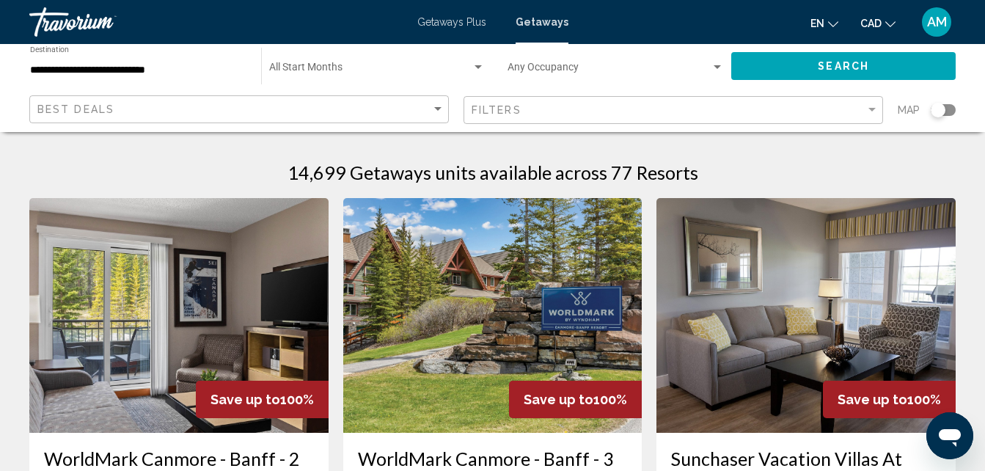
click at [479, 63] on div "Search widget" at bounding box center [477, 68] width 13 height 12
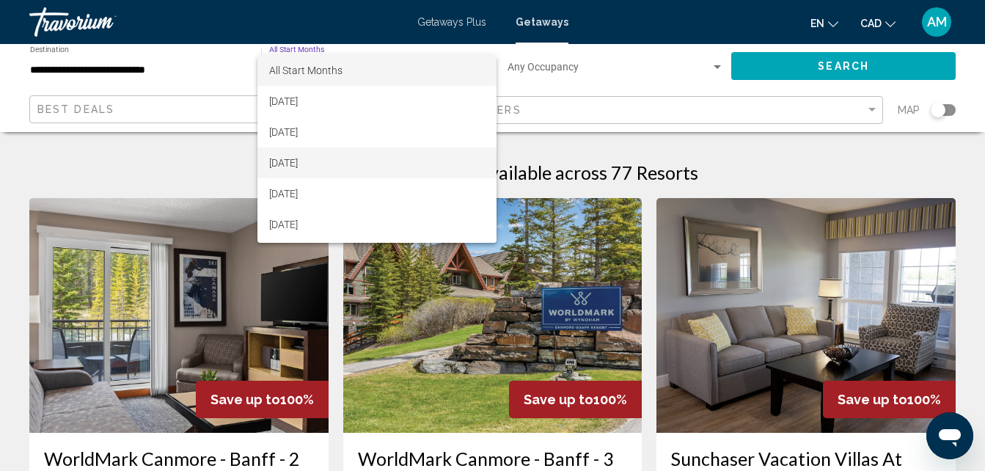
click at [393, 159] on span "[DATE]" at bounding box center [377, 162] width 216 height 31
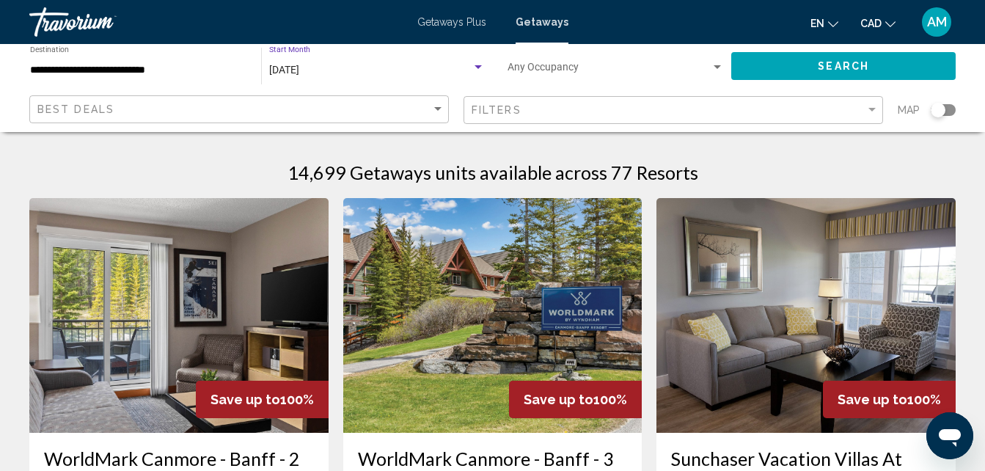
click at [542, 66] on span "Search widget" at bounding box center [608, 71] width 203 height 12
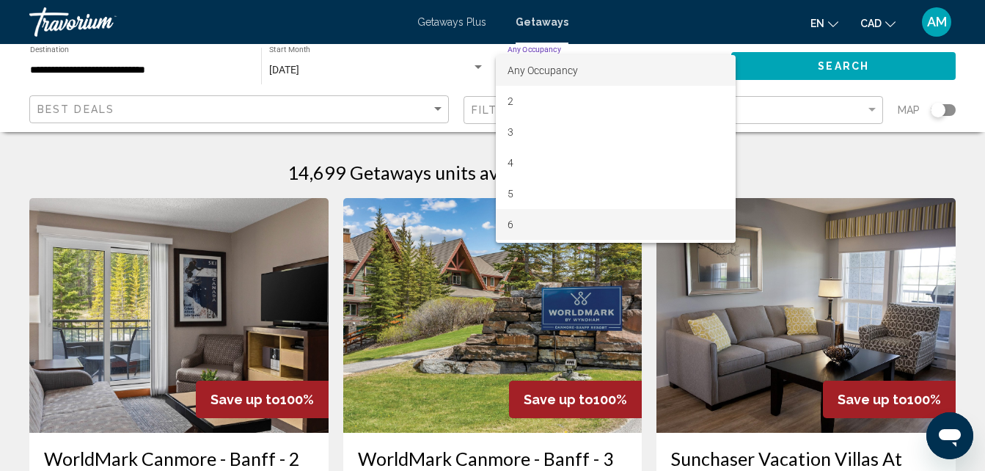
click at [527, 221] on span "6" at bounding box center [615, 224] width 216 height 31
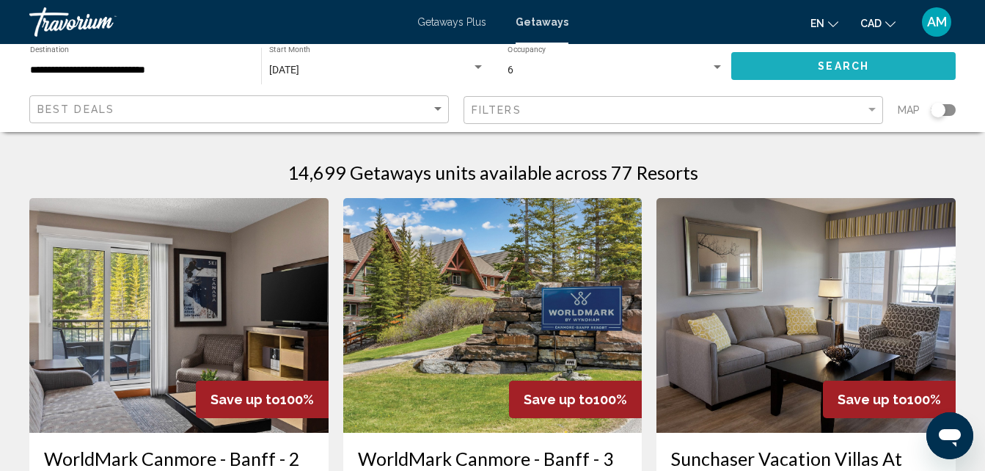
click at [772, 65] on button "Search" at bounding box center [843, 65] width 224 height 27
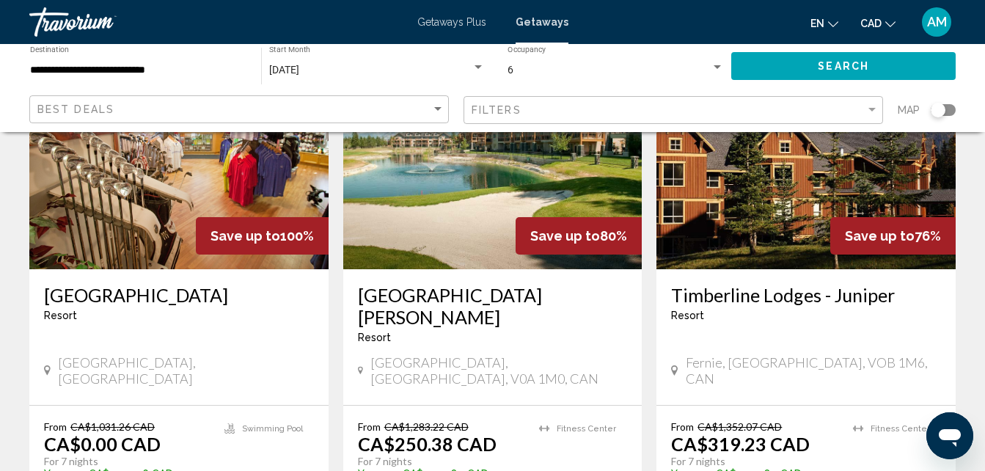
scroll to position [733, 0]
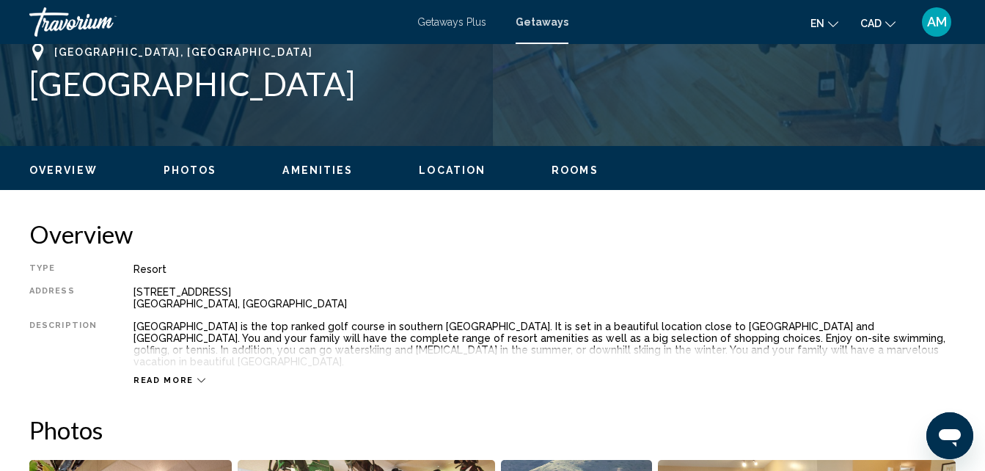
scroll to position [597, 0]
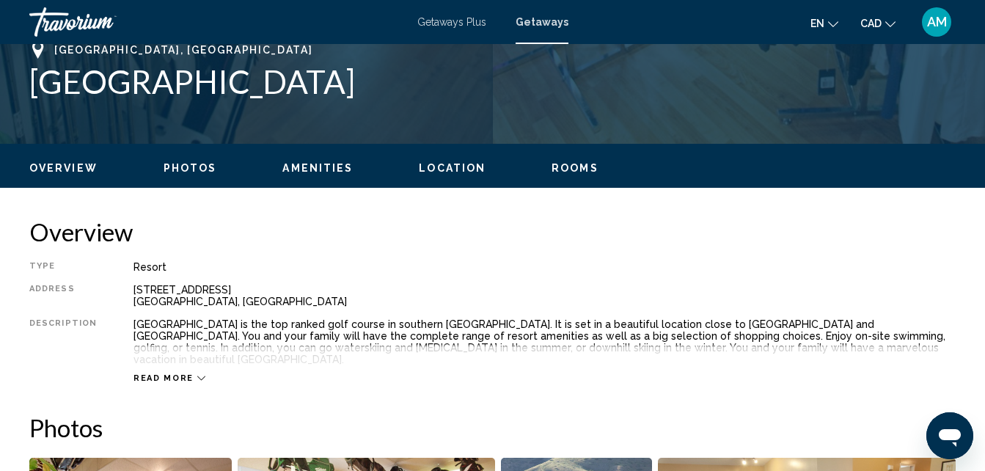
click at [174, 373] on span "Read more" at bounding box center [163, 378] width 60 height 10
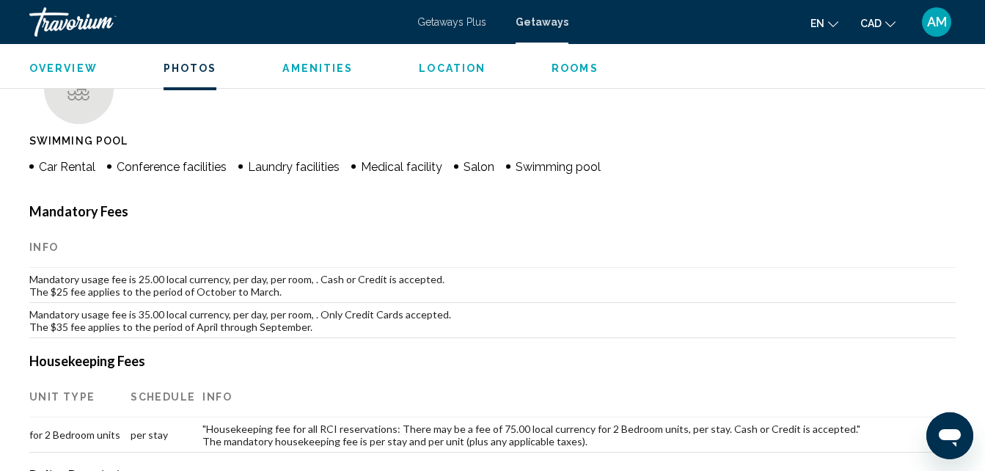
scroll to position [1204, 0]
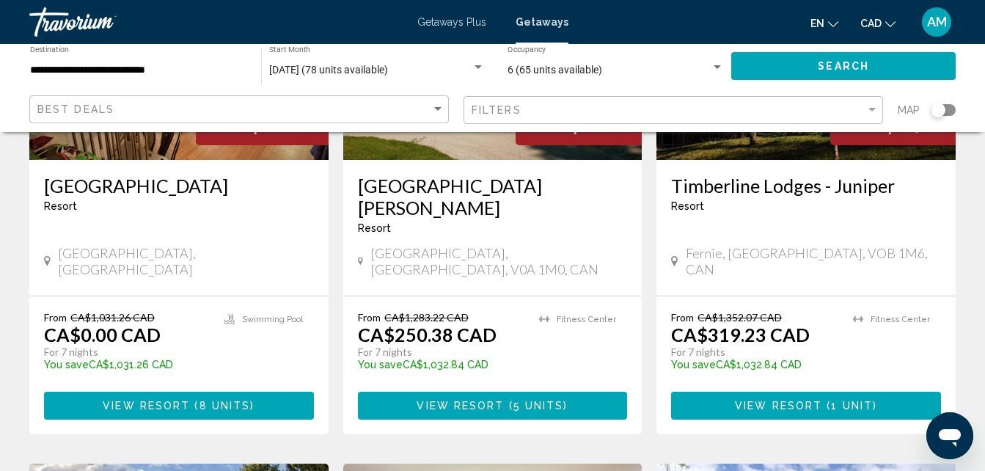
scroll to position [806, 0]
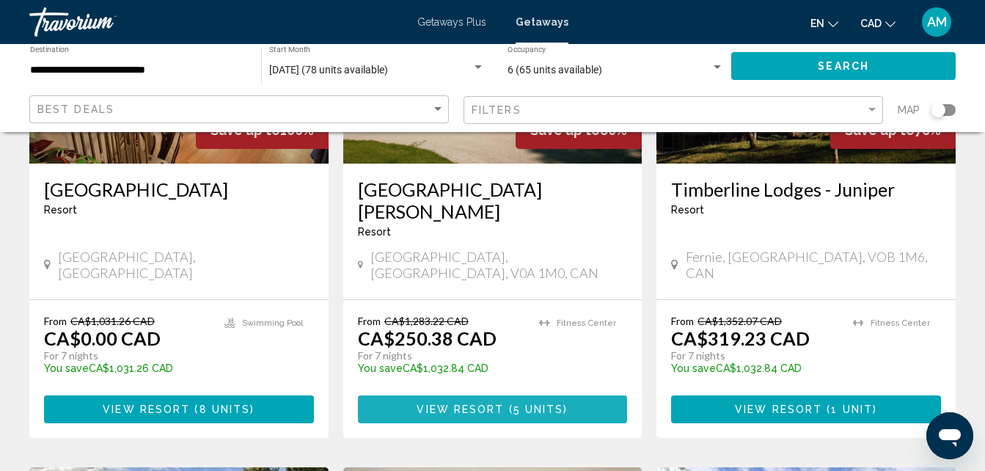
click at [526, 404] on span "5 units" at bounding box center [538, 410] width 51 height 12
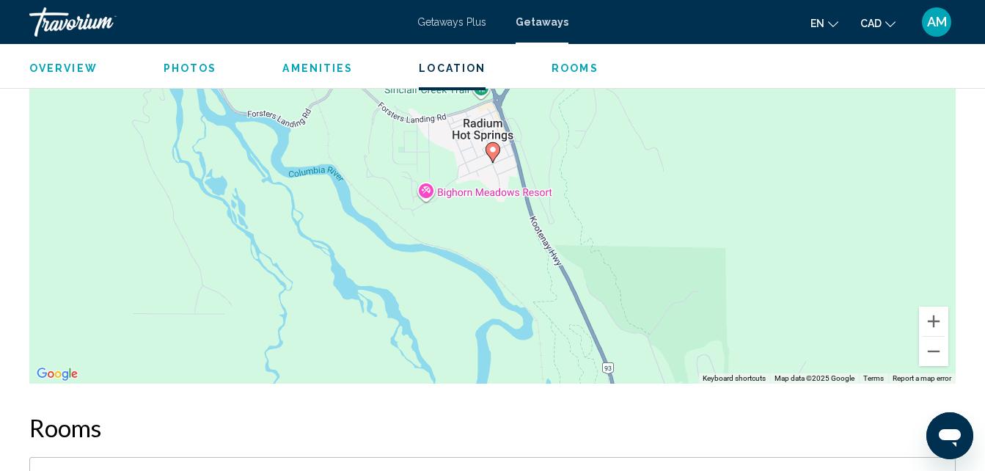
scroll to position [1949, 0]
